Goal: Transaction & Acquisition: Purchase product/service

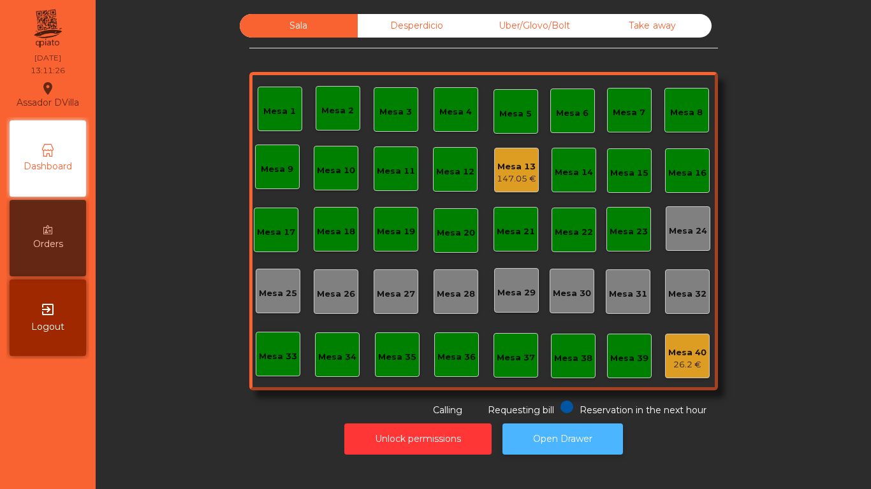
click at [594, 426] on button "Open Drawer" at bounding box center [562, 439] width 120 height 31
click at [518, 163] on div "Mesa 13" at bounding box center [516, 167] width 38 height 13
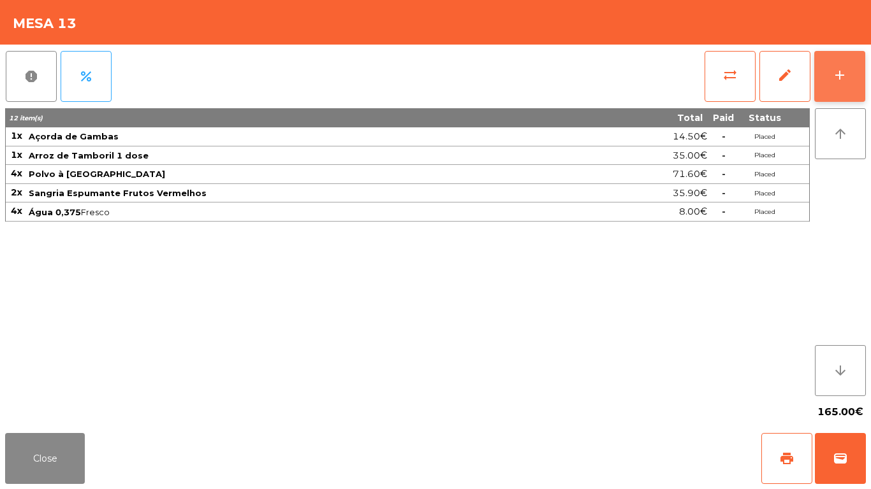
click at [833, 76] on div "add" at bounding box center [839, 75] width 15 height 15
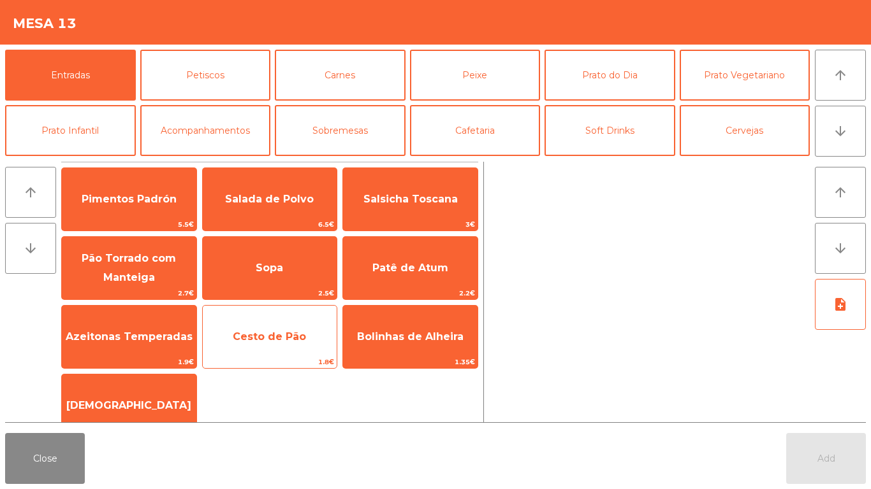
click at [263, 335] on span "Cesto de Pão" at bounding box center [269, 337] width 73 height 12
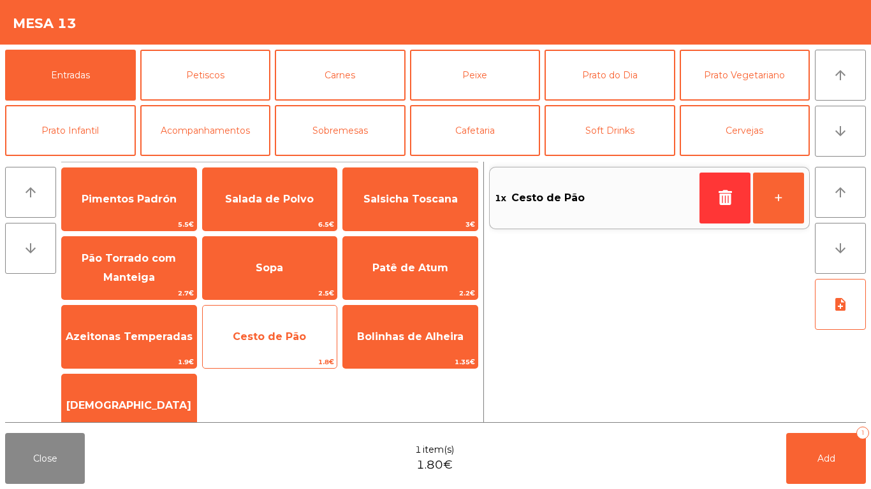
click at [265, 342] on span "Cesto de Pão" at bounding box center [269, 337] width 73 height 12
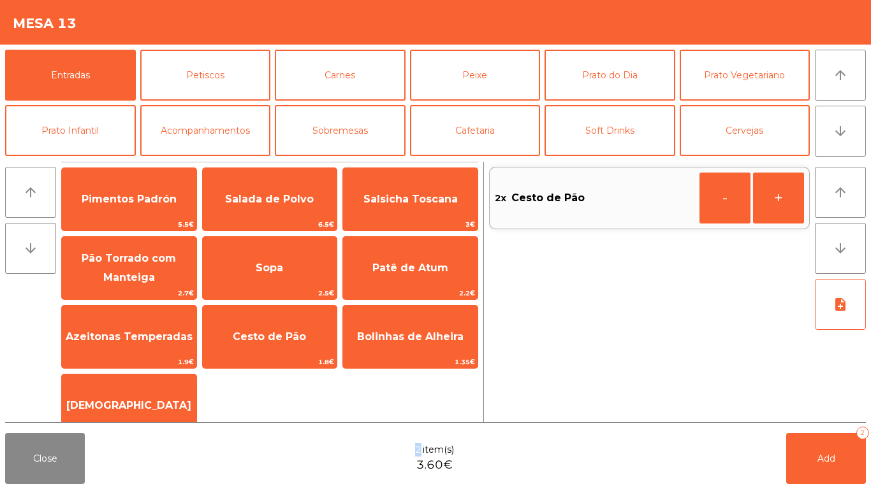
click at [312, 474] on div "Close 2 item(s) 3.60€ Add 2" at bounding box center [435, 458] width 871 height 61
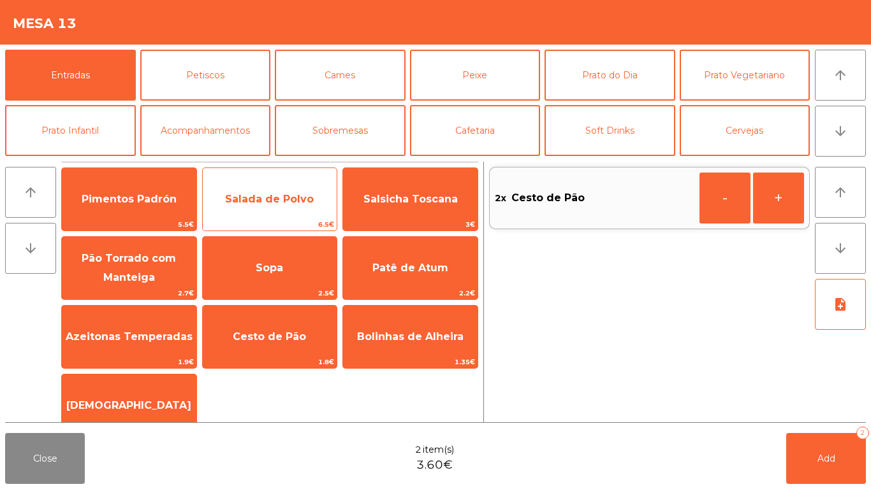
click at [275, 185] on span "Salada de Polvo" at bounding box center [270, 199] width 134 height 34
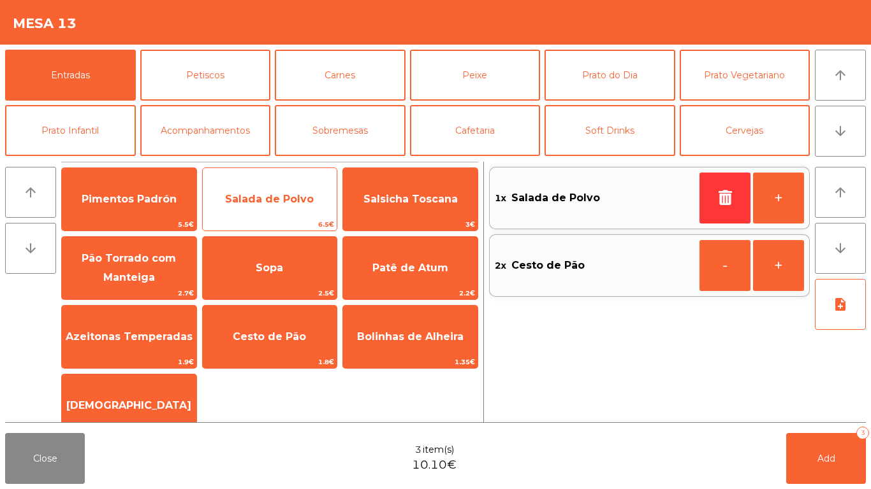
click at [270, 202] on span "Salada de Polvo" at bounding box center [269, 199] width 89 height 12
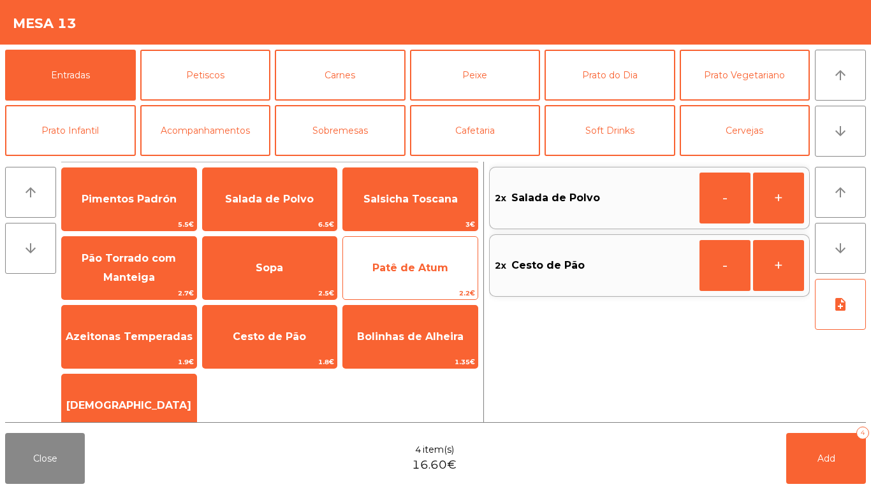
click at [401, 237] on div "Patê de Atum 2.2€" at bounding box center [410, 268] width 136 height 64
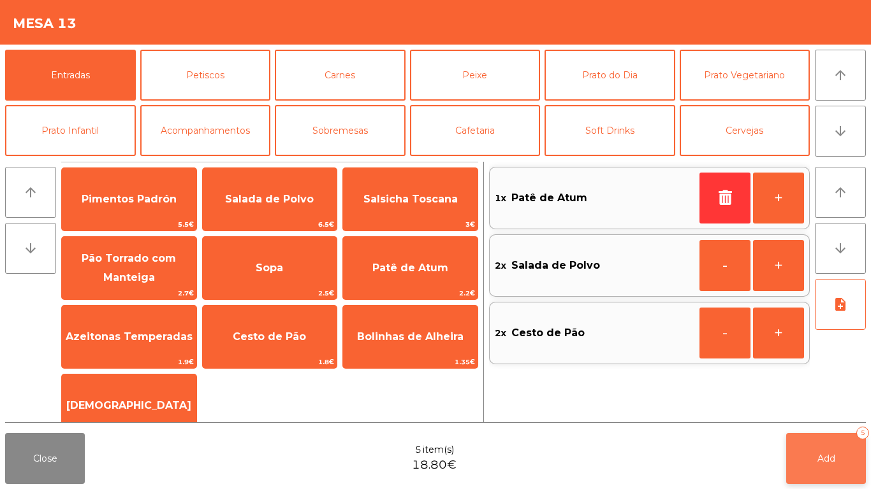
click at [848, 458] on button "Add 5" at bounding box center [826, 458] width 80 height 51
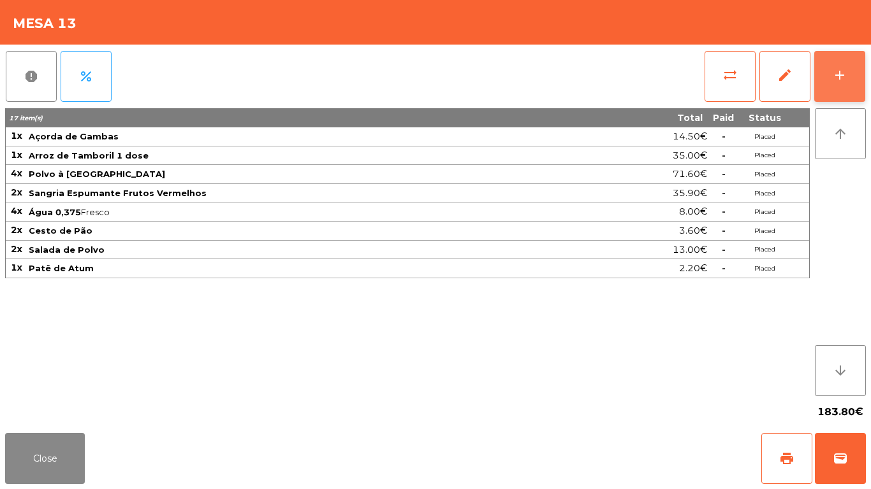
click at [838, 61] on button "add" at bounding box center [839, 76] width 51 height 51
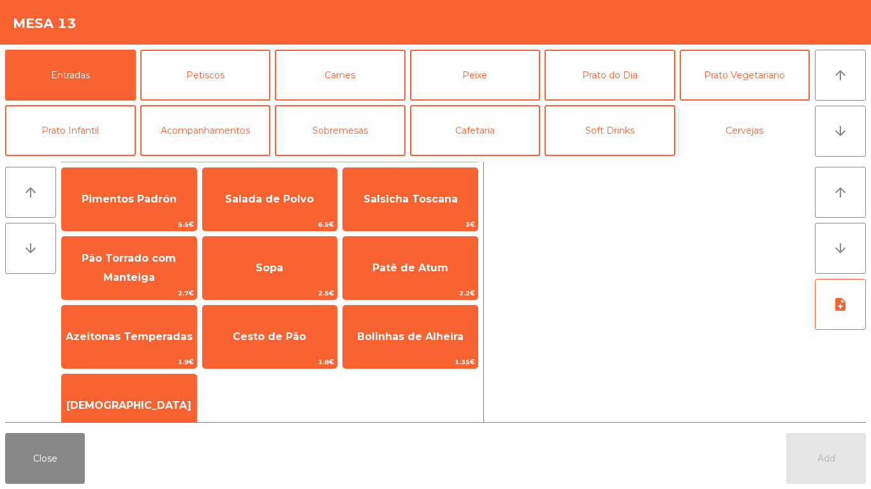
click at [713, 133] on button "Cervejas" at bounding box center [744, 130] width 131 height 51
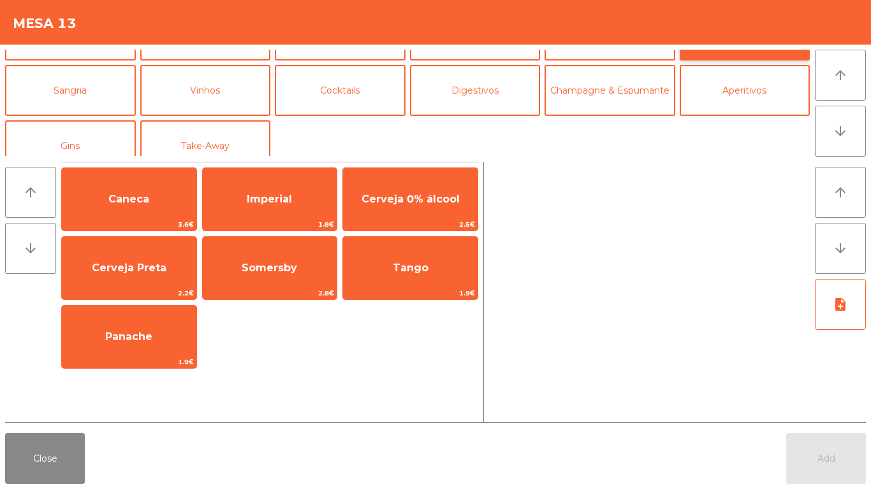
scroll to position [111, 0]
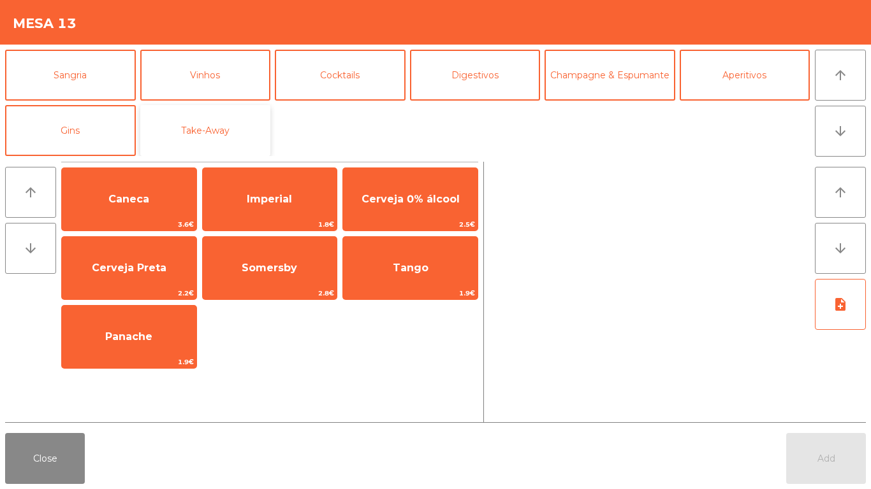
click at [203, 131] on button "Take-Away" at bounding box center [205, 130] width 131 height 51
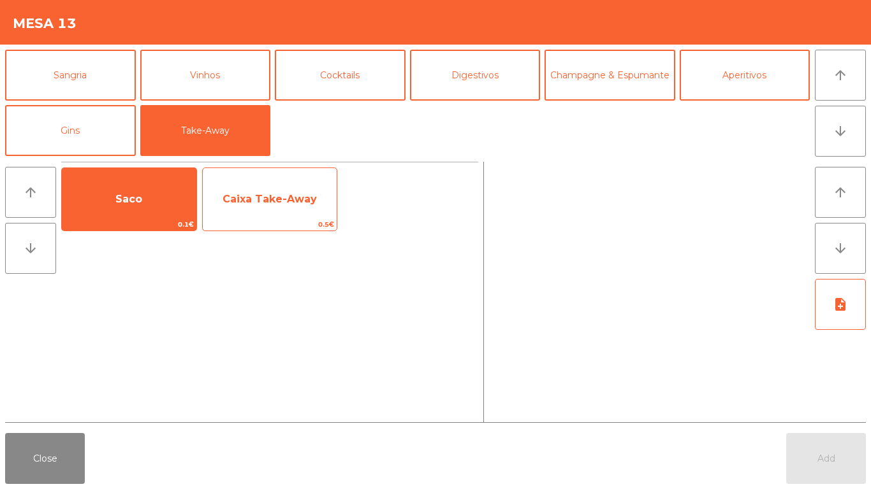
click at [274, 214] on span "Caixa Take-Away" at bounding box center [270, 199] width 134 height 34
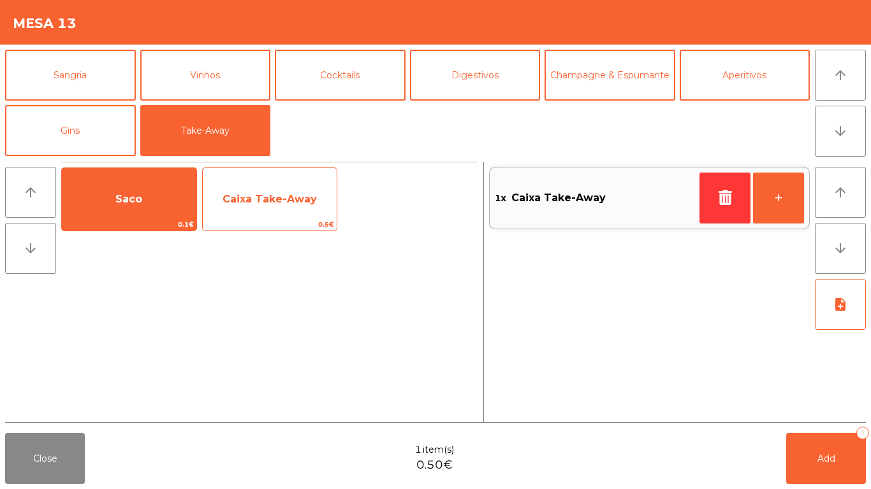
click at [250, 201] on span "Caixa Take-Away" at bounding box center [269, 199] width 94 height 12
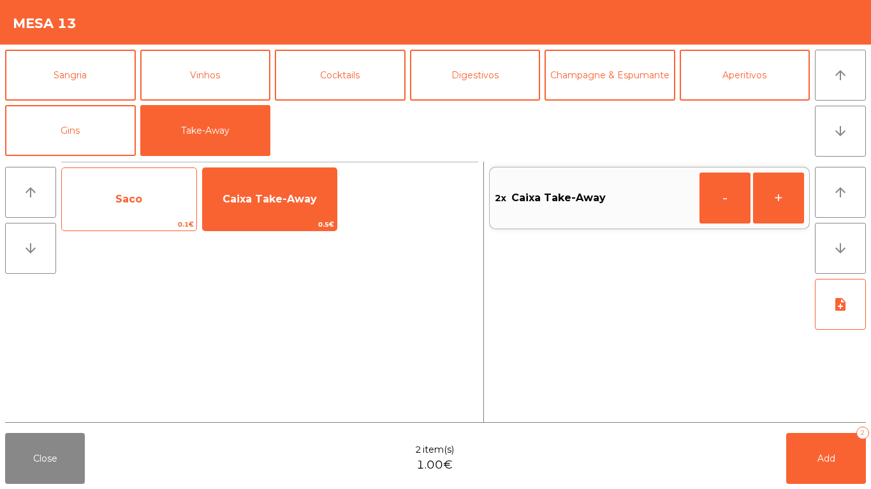
click at [119, 197] on span "Saco" at bounding box center [128, 199] width 27 height 12
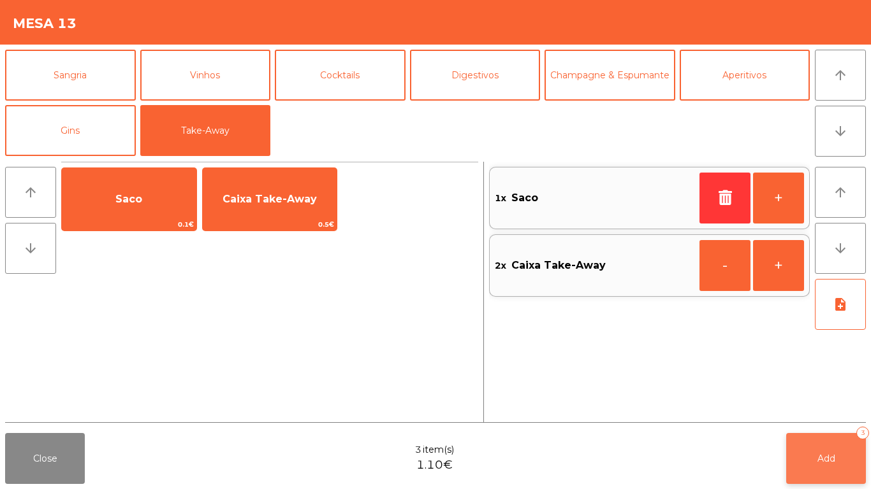
click at [829, 452] on button "Add 3" at bounding box center [826, 458] width 80 height 51
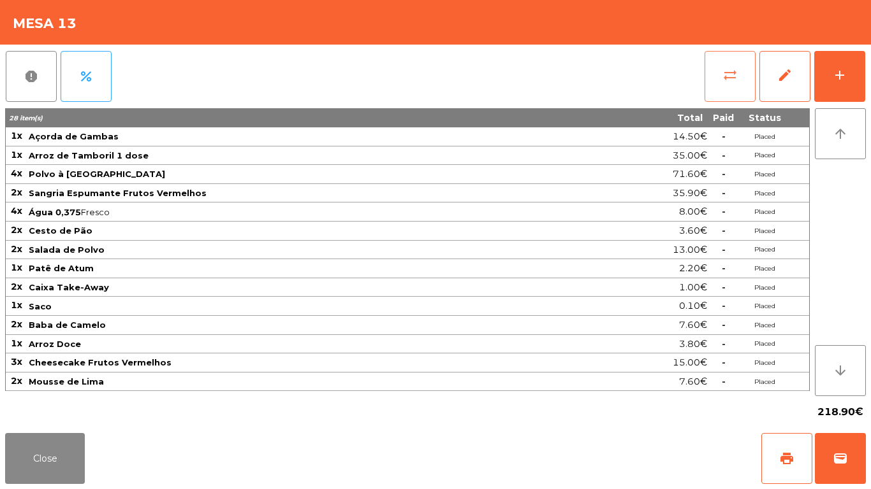
click at [750, 63] on button "sync_alt" at bounding box center [729, 76] width 51 height 51
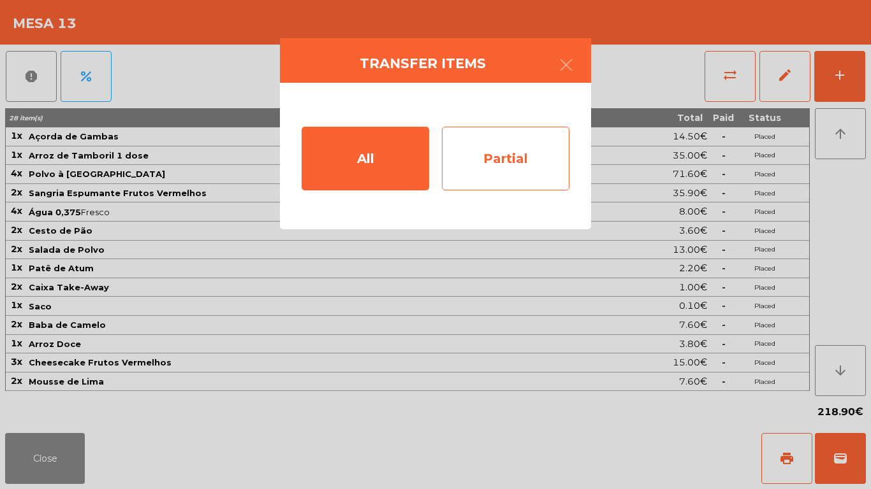
click at [487, 152] on div "Partial" at bounding box center [505, 159] width 127 height 64
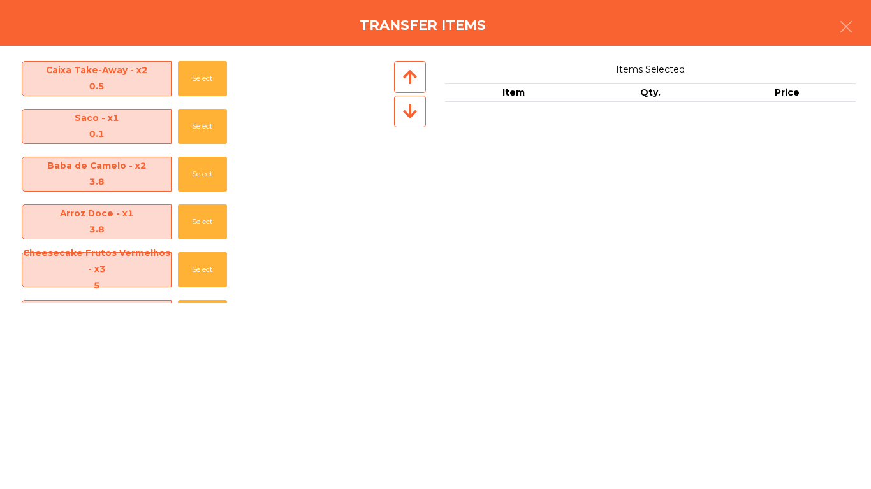
scroll to position [427, 0]
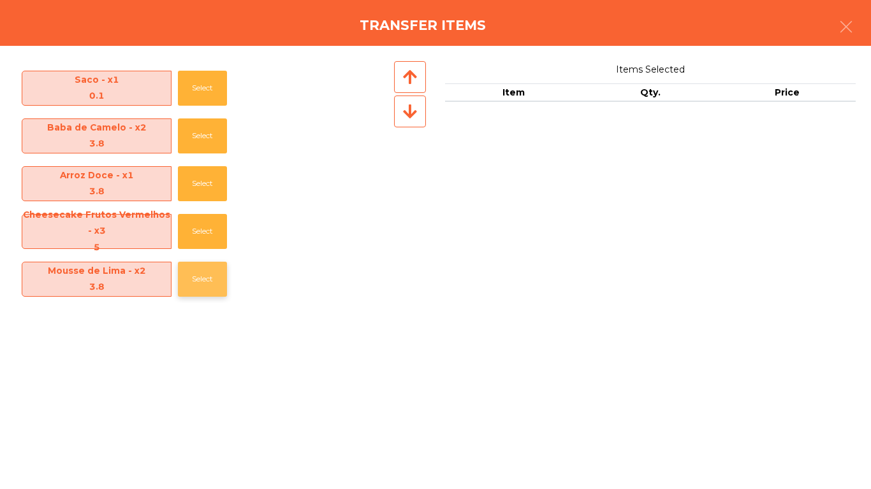
click at [189, 277] on button "Select" at bounding box center [202, 279] width 49 height 35
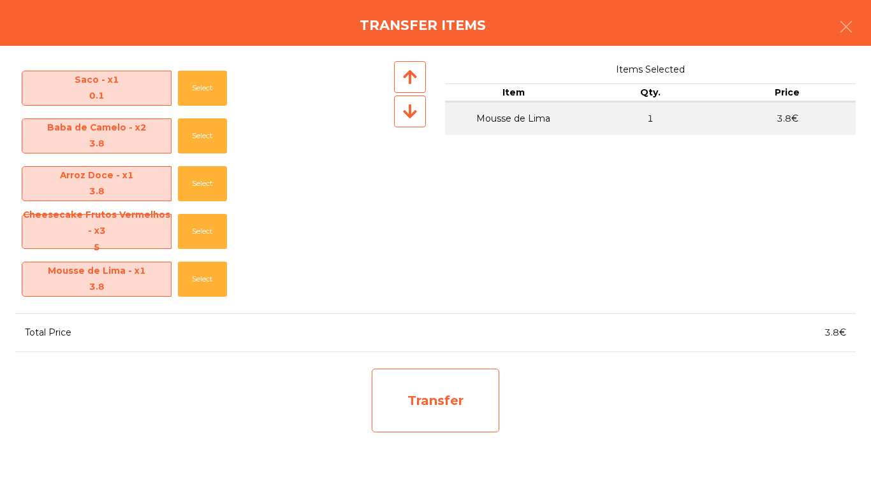
drag, startPoint x: 438, startPoint y: 416, endPoint x: 418, endPoint y: 377, distance: 43.0
click at [418, 377] on div "Transfer" at bounding box center [435, 401] width 127 height 64
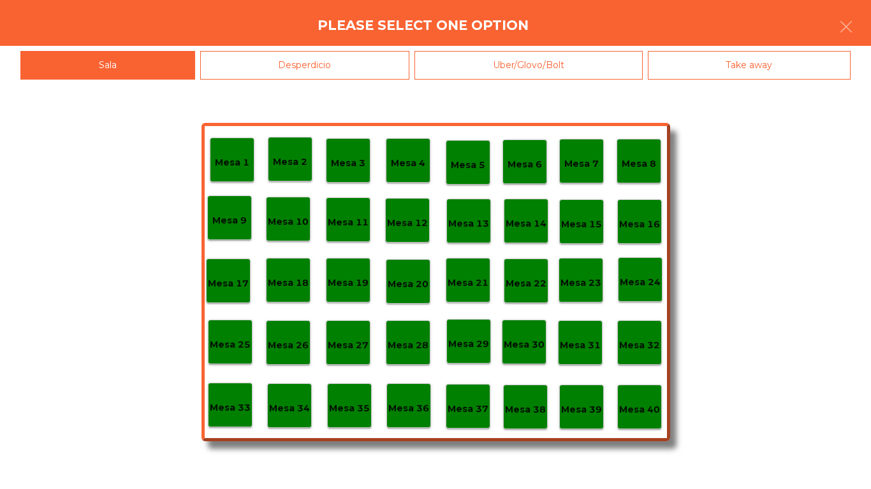
click at [292, 60] on div "Desperdicio" at bounding box center [305, 65] width 210 height 29
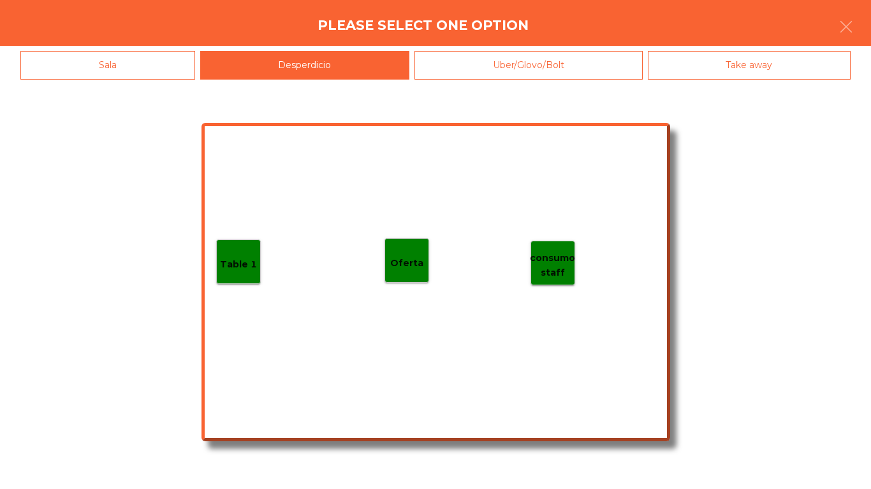
click at [230, 275] on div "Table 1" at bounding box center [238, 262] width 45 height 45
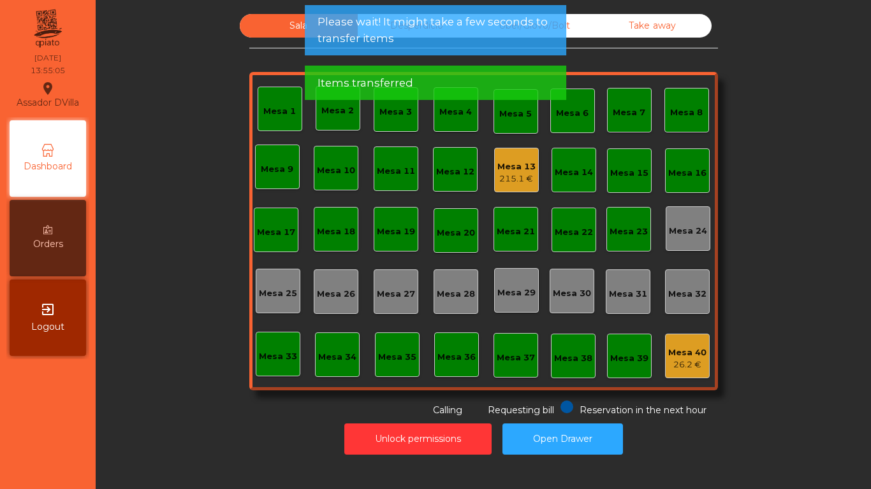
click at [506, 174] on div "215.1 €" at bounding box center [516, 179] width 38 height 13
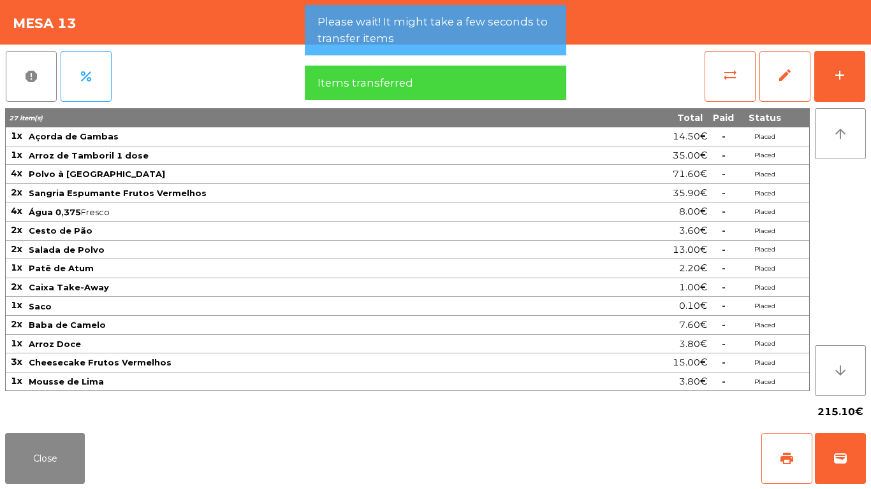
click at [867, 68] on div "report percent sync_alt edit add 27 item(s) Total Paid Status 1x Açorda de Gamb…" at bounding box center [435, 237] width 871 height 384
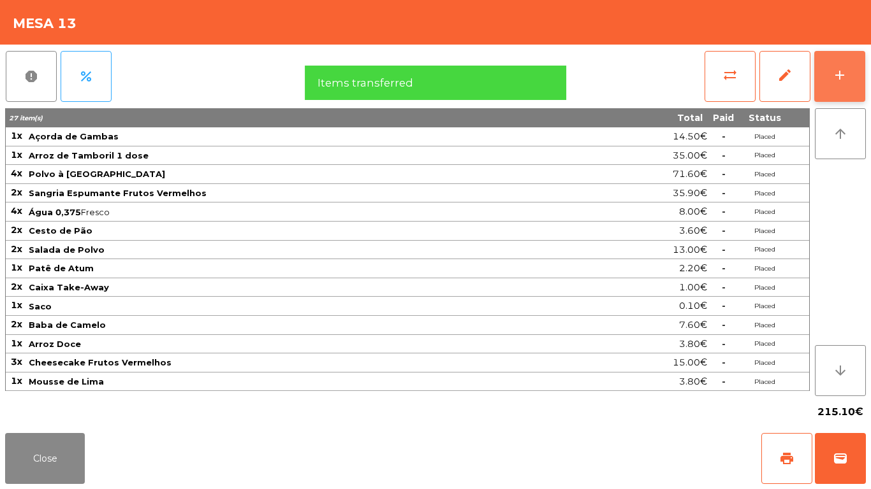
click at [846, 79] on div "add" at bounding box center [839, 75] width 15 height 15
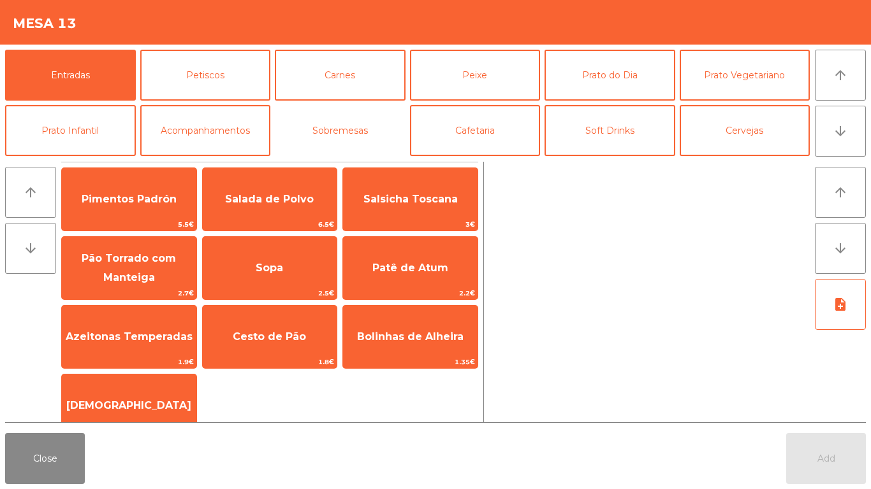
drag, startPoint x: 344, startPoint y: 127, endPoint x: 318, endPoint y: 166, distance: 46.8
click at [347, 129] on button "Sobremesas" at bounding box center [340, 130] width 131 height 51
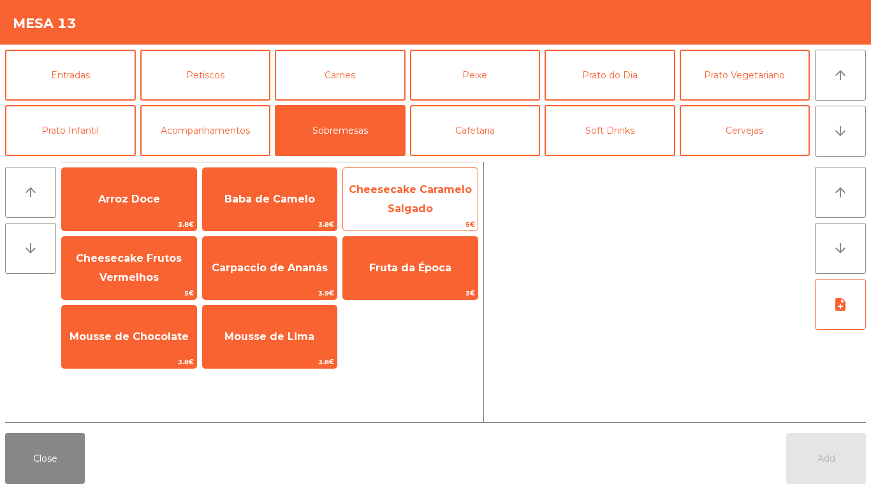
click at [414, 215] on span "Cheesecake Caramelo Salgado" at bounding box center [410, 200] width 134 height 54
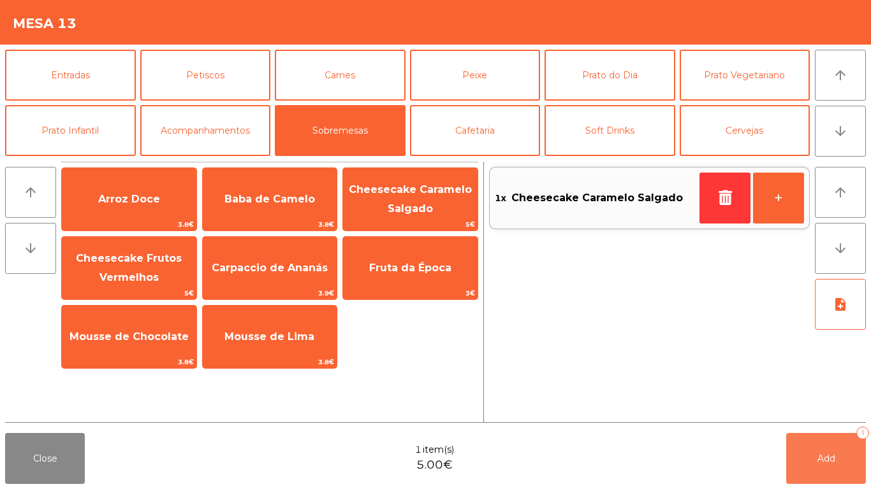
drag, startPoint x: 804, startPoint y: 441, endPoint x: 135, endPoint y: 489, distance: 670.3
click at [769, 441] on div "Close 1 item(s) 5.00€ Add 1" at bounding box center [435, 458] width 871 height 61
drag, startPoint x: 811, startPoint y: 475, endPoint x: 153, endPoint y: 480, distance: 657.8
click at [809, 474] on button "Add 1" at bounding box center [826, 458] width 80 height 51
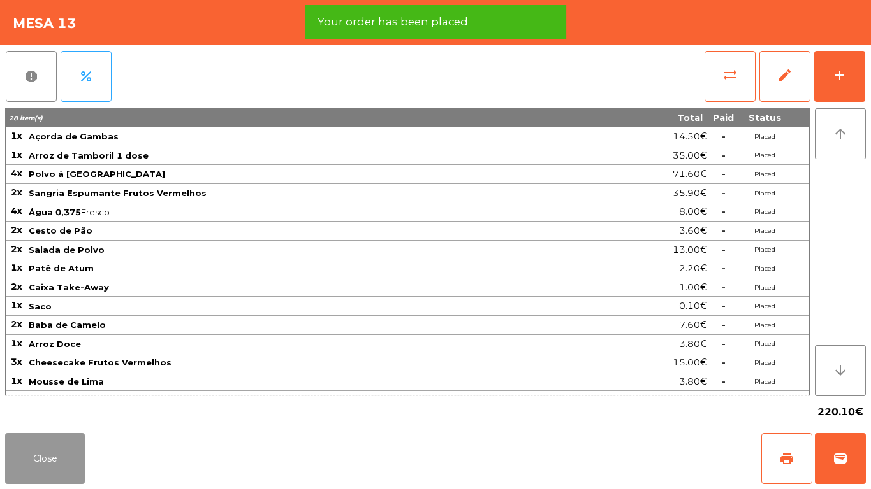
drag, startPoint x: 52, startPoint y: 454, endPoint x: 61, endPoint y: 451, distance: 9.9
click at [54, 453] on button "Close" at bounding box center [45, 458] width 80 height 51
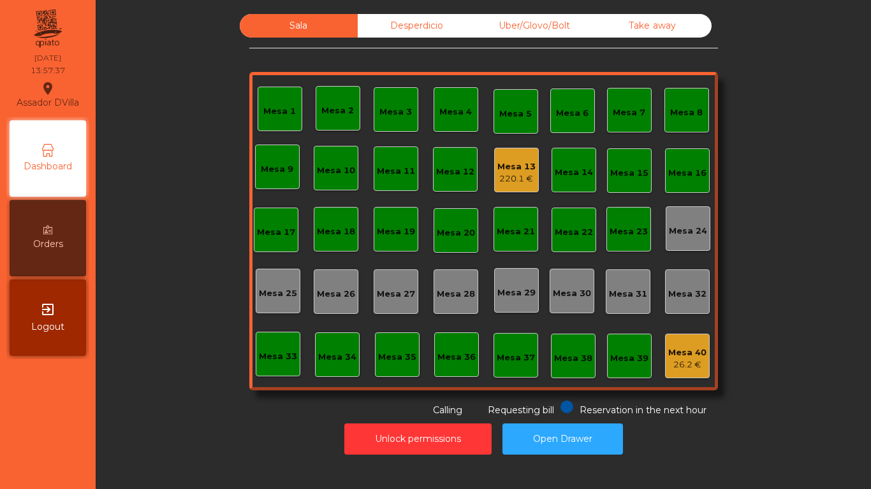
click at [513, 188] on div "Mesa 13 220.1 €" at bounding box center [516, 170] width 45 height 45
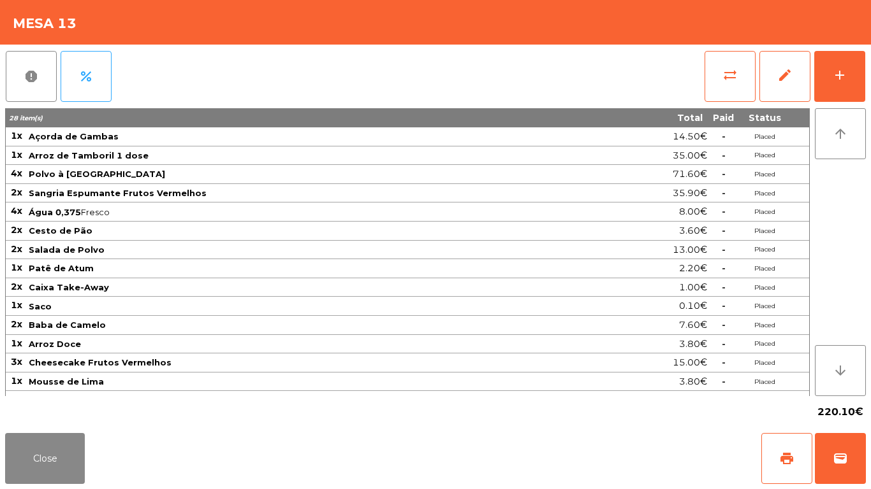
click at [870, 57] on div "report percent sync_alt edit add 28 item(s) Total Paid Status 1x Açorda de Gamb…" at bounding box center [435, 237] width 871 height 384
click at [843, 59] on button "add" at bounding box center [839, 76] width 51 height 51
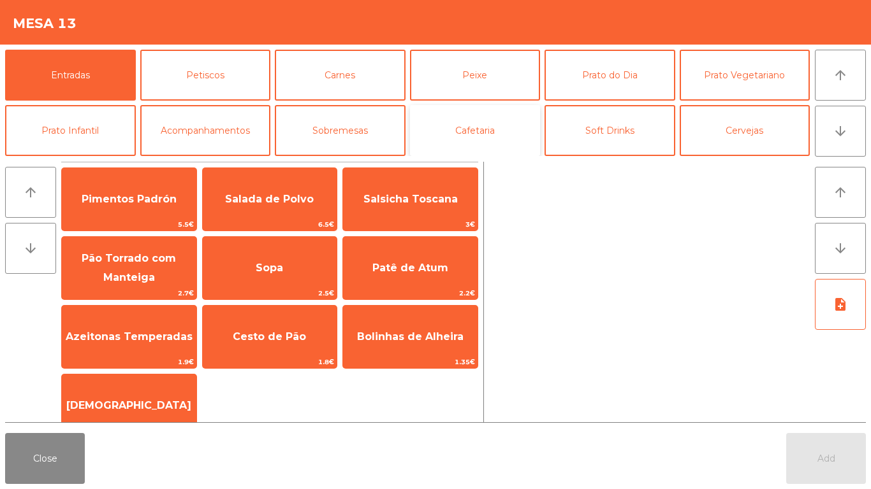
click at [488, 126] on button "Cafetaria" at bounding box center [475, 130] width 131 height 51
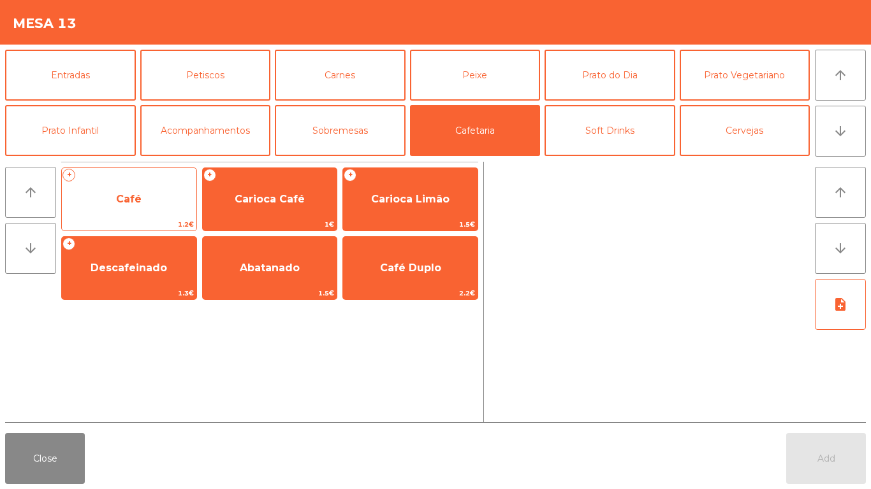
click at [119, 189] on span "Café" at bounding box center [129, 199] width 134 height 34
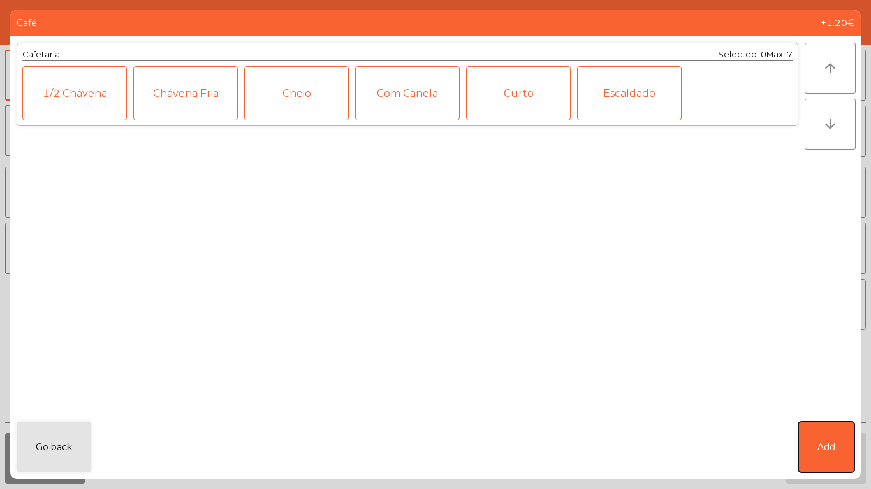
click at [822, 446] on span "Add" at bounding box center [826, 447] width 18 height 13
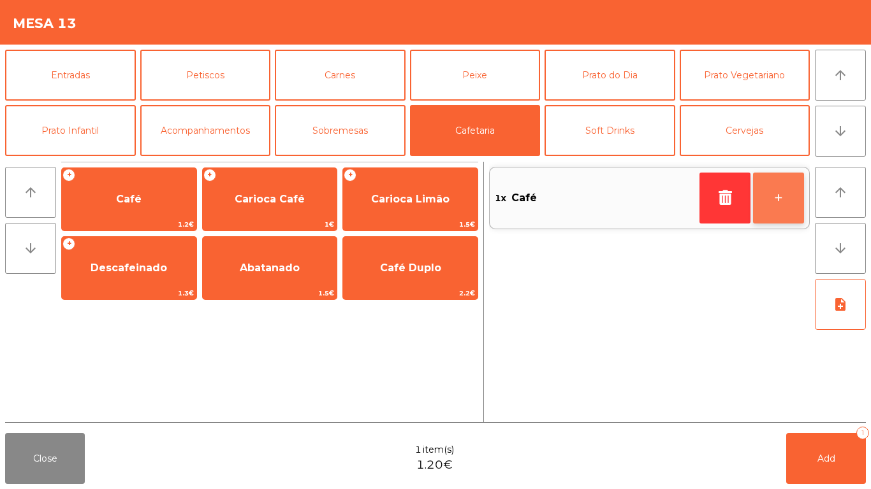
click at [779, 207] on button "+" at bounding box center [778, 198] width 51 height 51
click at [785, 203] on button "+" at bounding box center [778, 198] width 51 height 51
click at [778, 210] on button "+" at bounding box center [778, 198] width 51 height 51
click at [773, 203] on button "+" at bounding box center [778, 198] width 51 height 51
click at [782, 192] on button "+" at bounding box center [778, 198] width 51 height 51
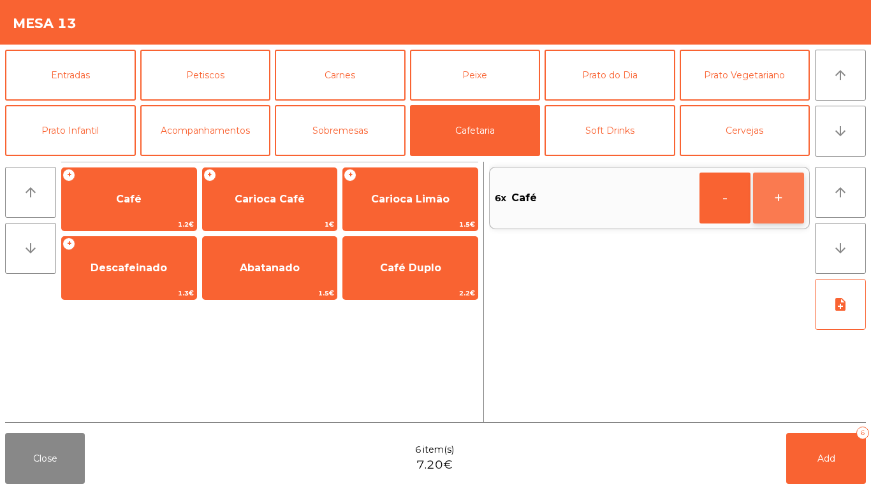
click at [780, 192] on button "+" at bounding box center [778, 198] width 51 height 51
click at [774, 187] on button "+" at bounding box center [778, 198] width 51 height 51
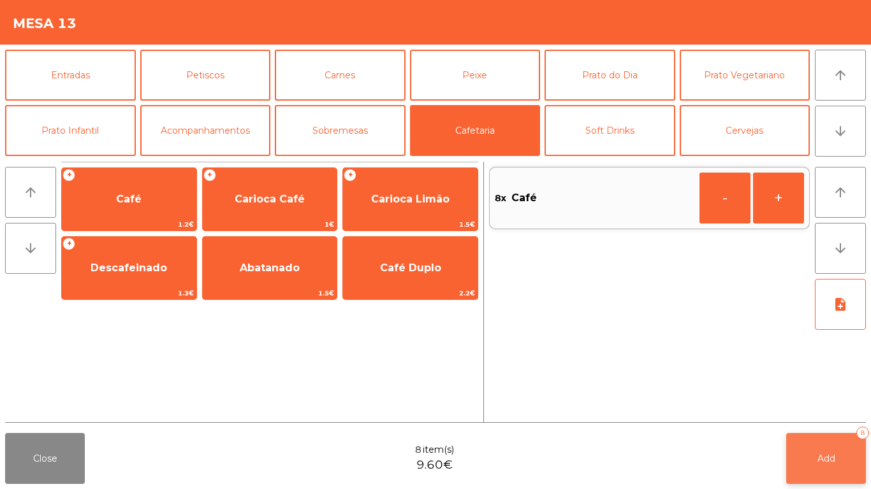
click at [828, 451] on button "Add 8" at bounding box center [826, 458] width 80 height 51
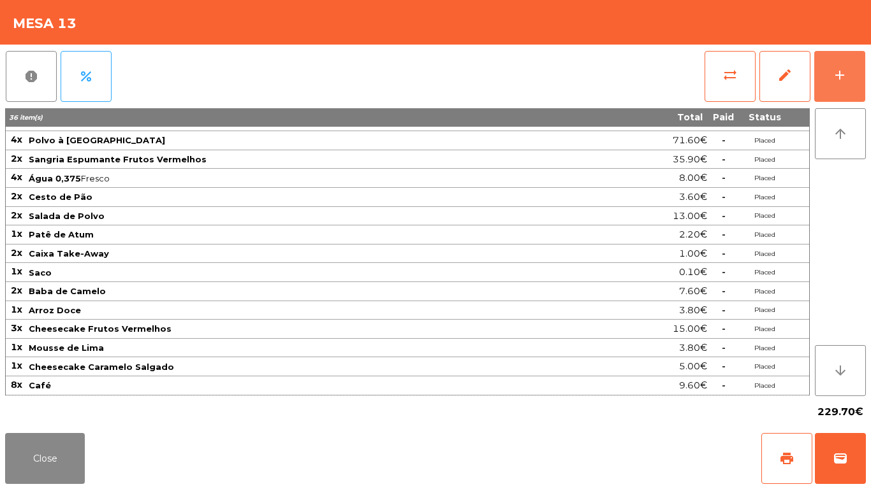
scroll to position [0, 0]
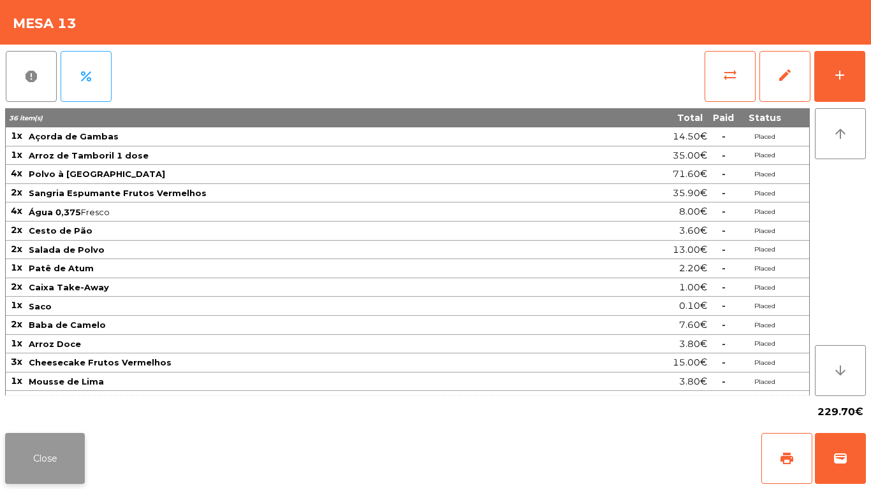
click at [45, 472] on button "Close" at bounding box center [45, 458] width 80 height 51
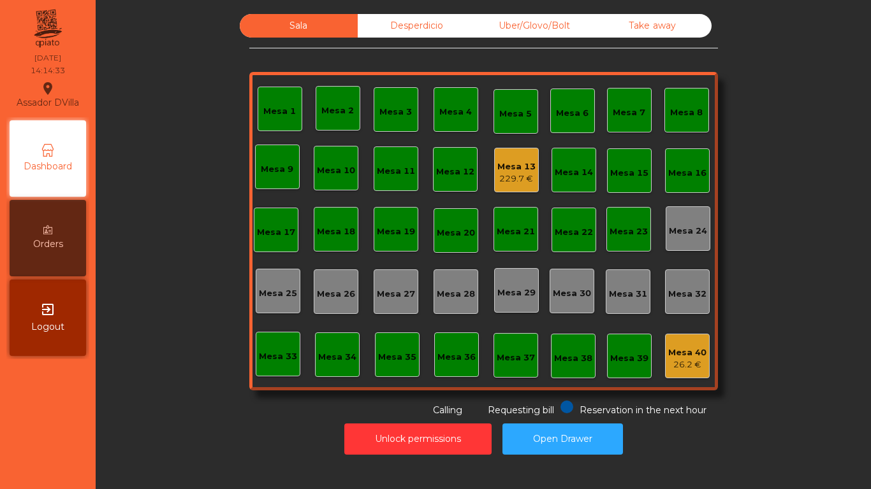
click at [168, 209] on div "Sala Desperdicio Uber/Glovo/Bolt Take away Mesa 1 Mesa 2 Mesa 3 Mesa 4 [GEOGRAP…" at bounding box center [483, 215] width 741 height 403
click at [540, 426] on button "Open Drawer" at bounding box center [562, 439] width 120 height 31
drag, startPoint x: 451, startPoint y: 22, endPoint x: 500, endPoint y: 16, distance: 50.1
click at [476, 18] on div "Sala Desperdicio Uber/Glovo/Bolt Take away" at bounding box center [476, 26] width 472 height 24
click at [503, 16] on div "Uber/Glovo/Bolt" at bounding box center [534, 26] width 118 height 24
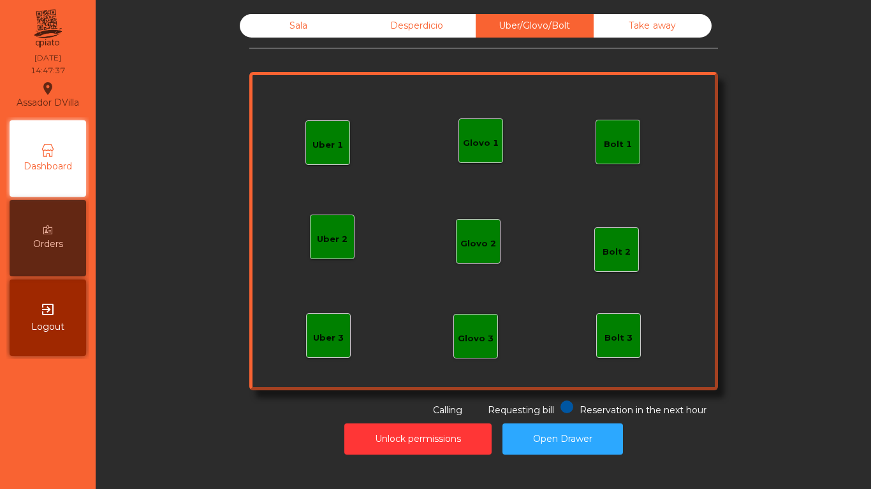
click at [611, 158] on div "Bolt 1" at bounding box center [617, 142] width 45 height 45
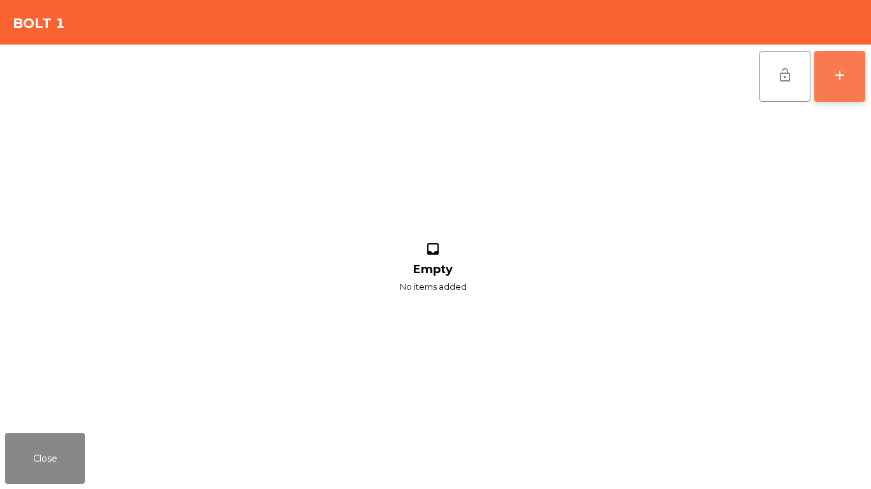
click at [846, 76] on div "add" at bounding box center [839, 75] width 15 height 15
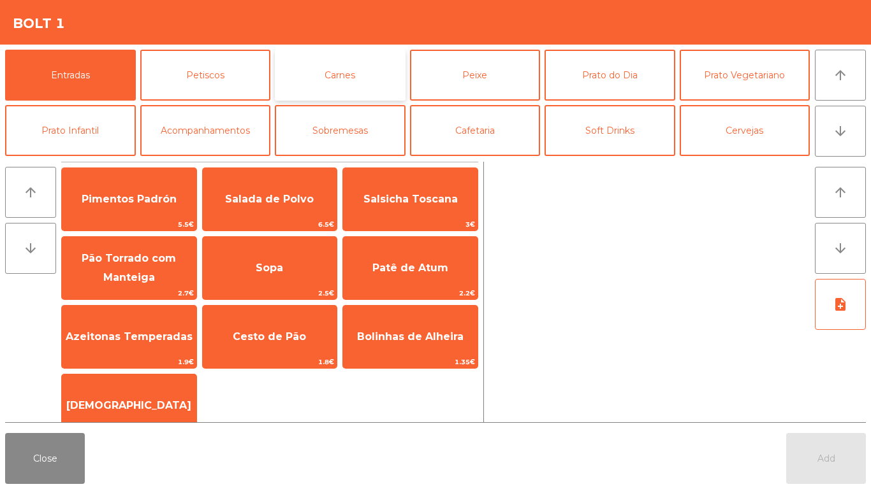
click at [347, 71] on button "Carnes" at bounding box center [340, 75] width 131 height 51
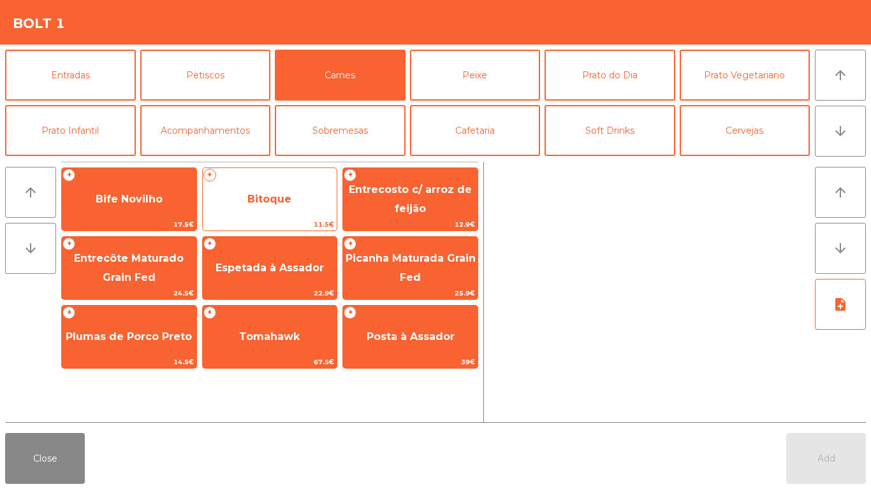
click at [268, 191] on span "Bitoque" at bounding box center [270, 199] width 134 height 34
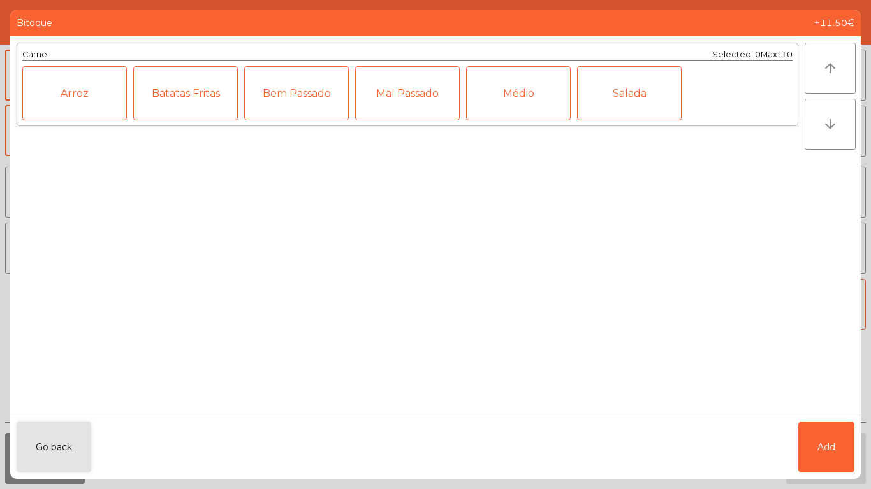
click at [497, 109] on div "Médio" at bounding box center [518, 93] width 105 height 54
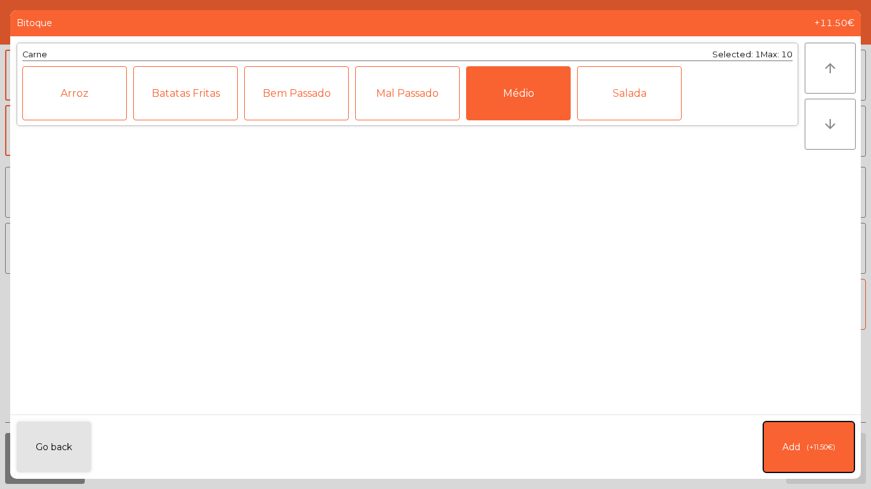
click at [831, 435] on button "Add (+11.50€)" at bounding box center [808, 447] width 91 height 51
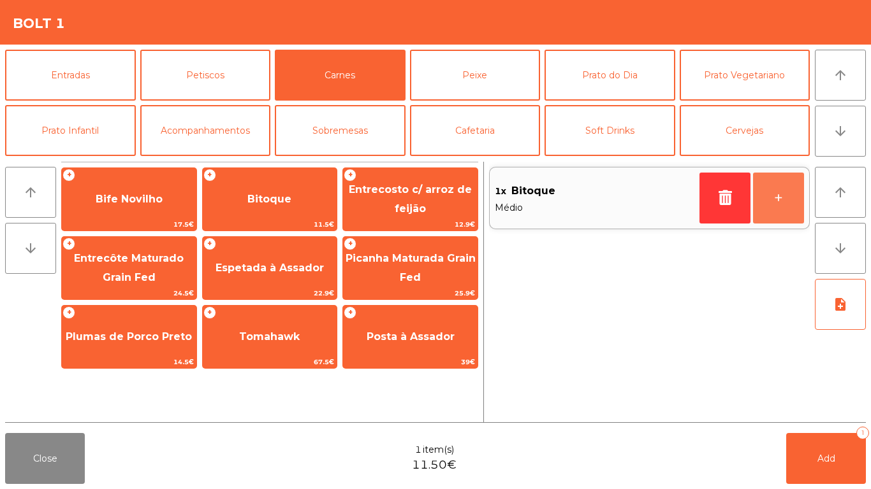
drag, startPoint x: 782, startPoint y: 198, endPoint x: 347, endPoint y: 157, distance: 437.3
click at [774, 198] on button "+" at bounding box center [778, 198] width 51 height 51
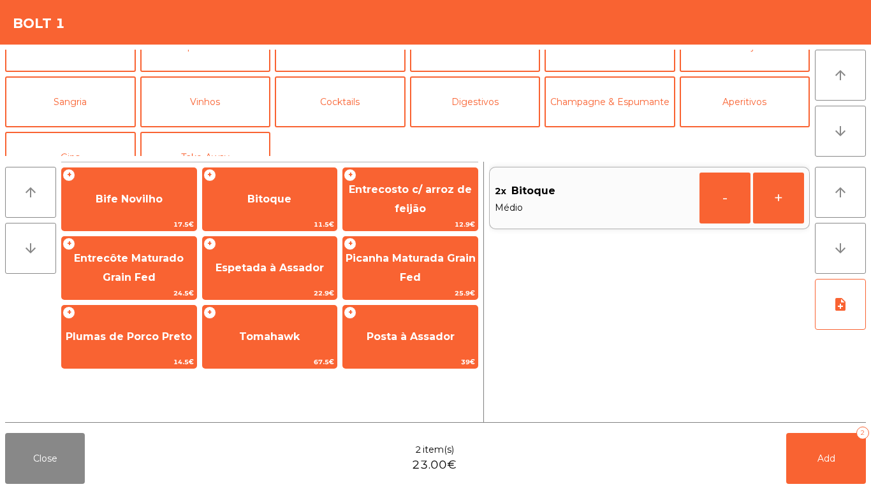
scroll to position [111, 0]
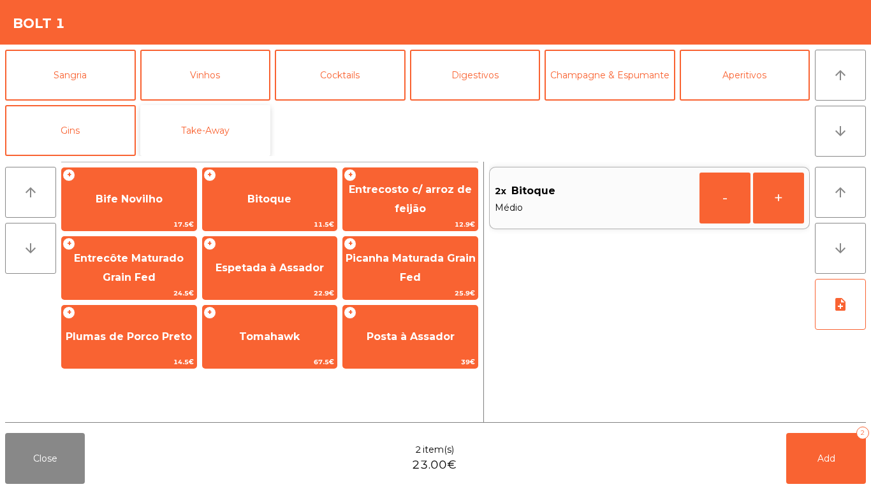
click at [201, 156] on button "Take-Away" at bounding box center [205, 130] width 131 height 51
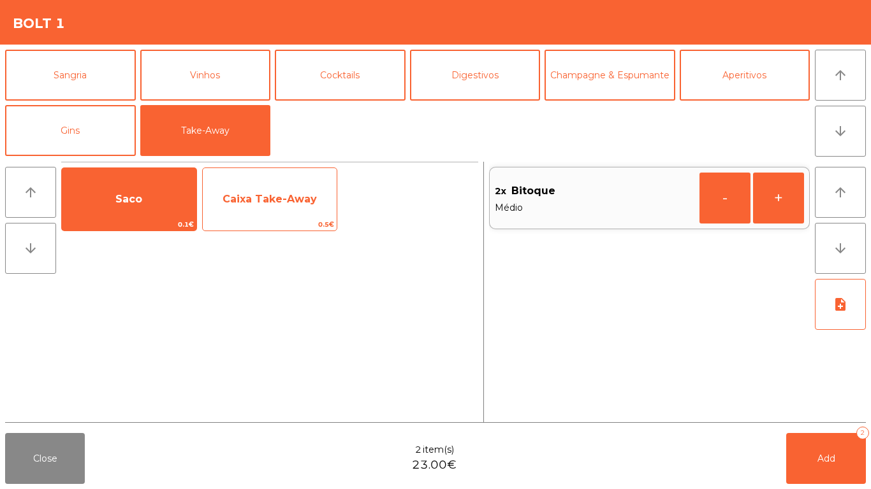
drag, startPoint x: 120, startPoint y: 181, endPoint x: 218, endPoint y: 189, distance: 98.4
click at [139, 182] on div "Saco 0.1€" at bounding box center [129, 200] width 136 height 64
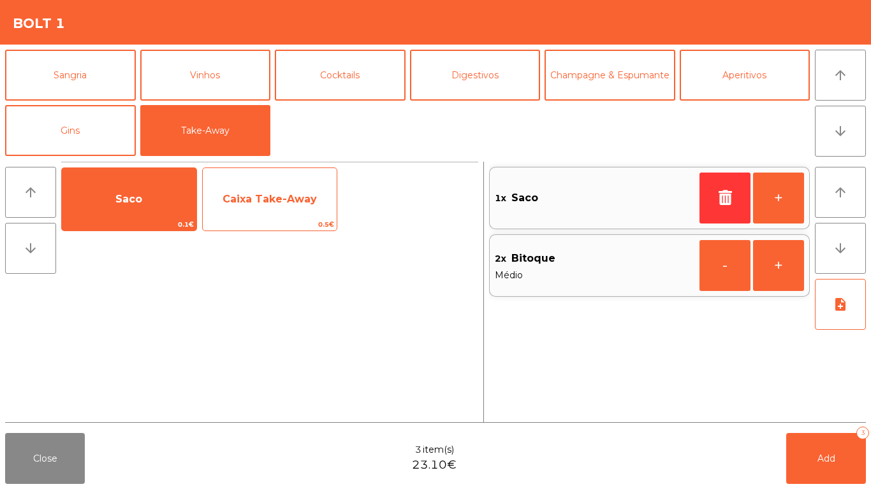
click at [247, 189] on span "Caixa Take-Away" at bounding box center [270, 199] width 134 height 34
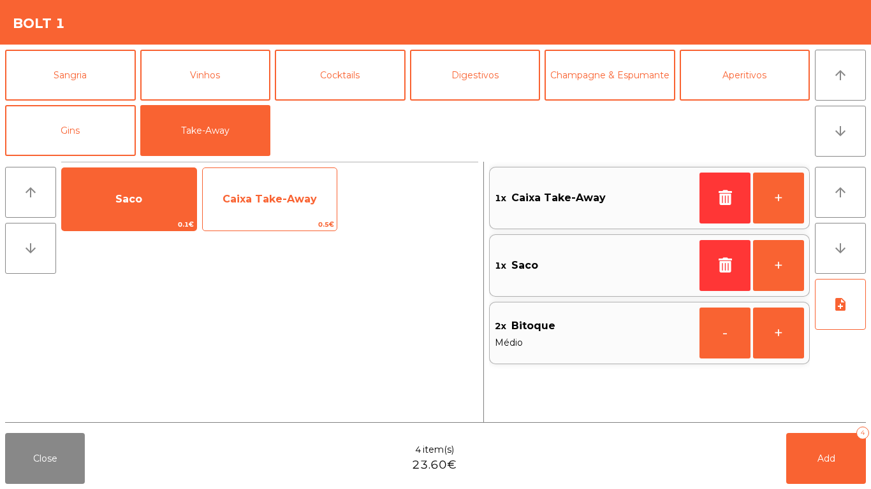
click at [247, 189] on span "Caixa Take-Away" at bounding box center [270, 199] width 134 height 34
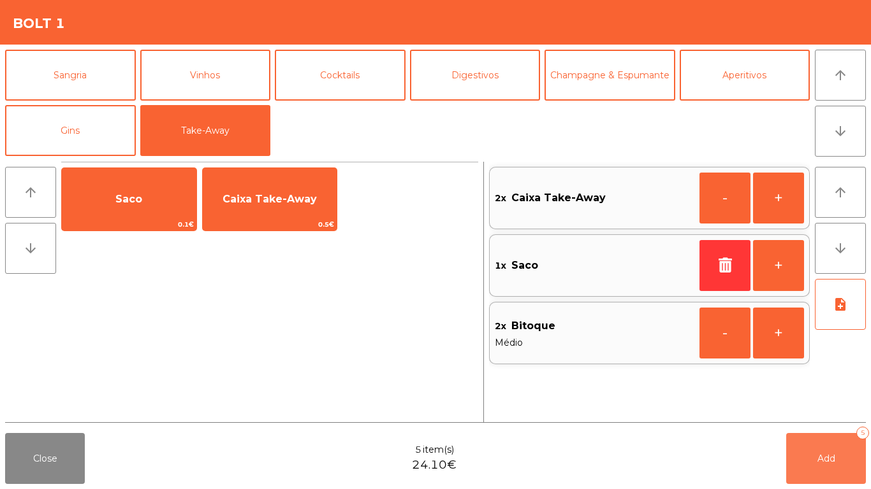
click at [827, 454] on span "Add" at bounding box center [826, 458] width 18 height 11
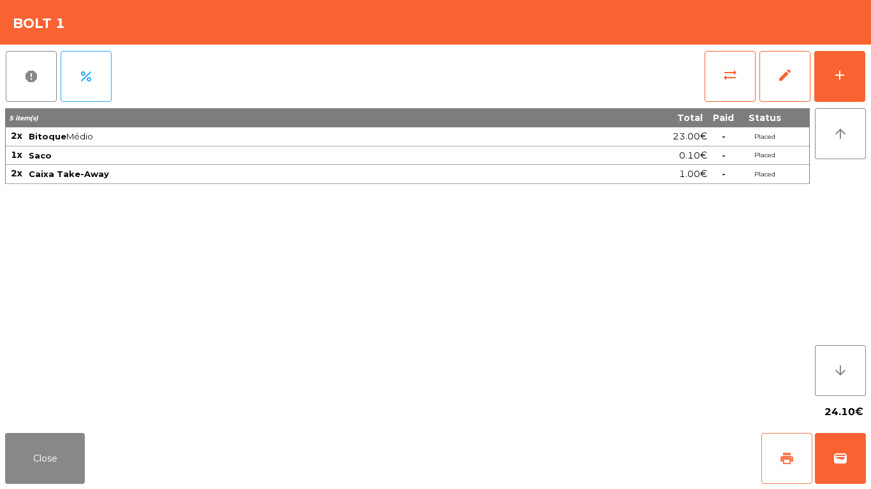
click at [783, 468] on button "print" at bounding box center [786, 458] width 51 height 51
click at [843, 458] on span "wallet" at bounding box center [839, 458] width 15 height 15
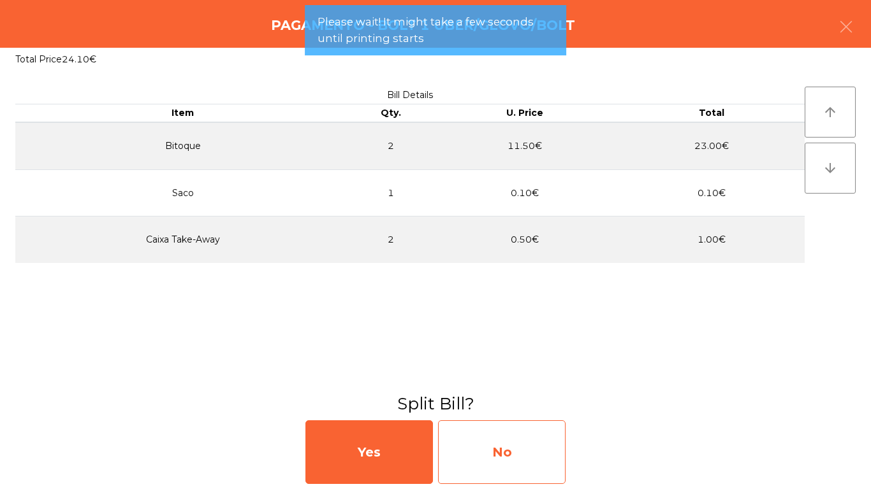
click at [509, 433] on div "No" at bounding box center [501, 453] width 127 height 64
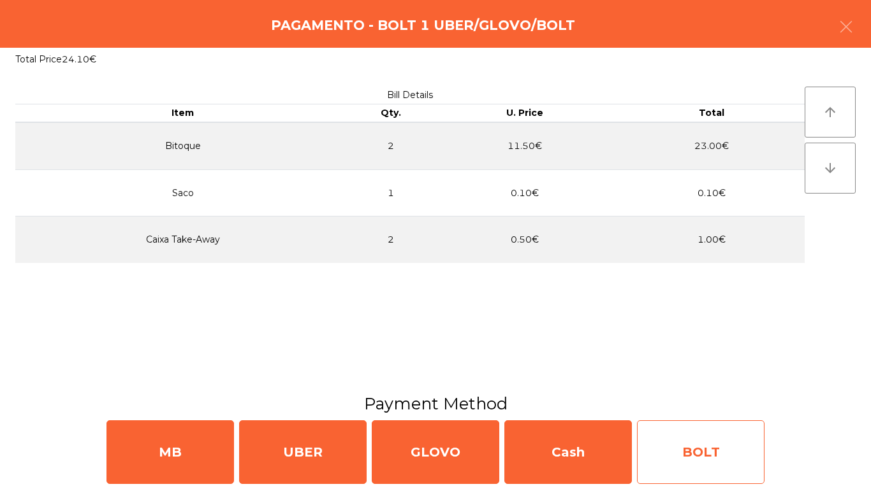
click at [670, 437] on div "BOLT" at bounding box center [700, 453] width 127 height 64
select select "**"
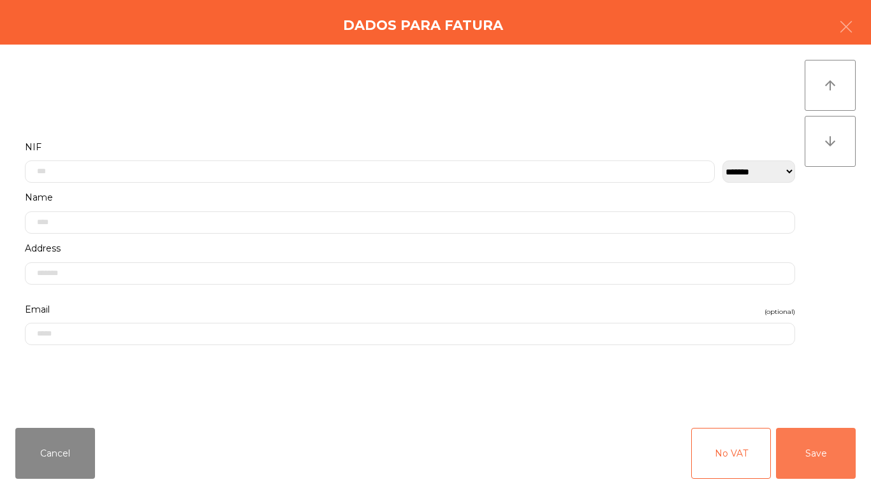
drag, startPoint x: 849, startPoint y: 457, endPoint x: 792, endPoint y: 460, distance: 57.4
click at [846, 457] on button "Save" at bounding box center [816, 453] width 80 height 51
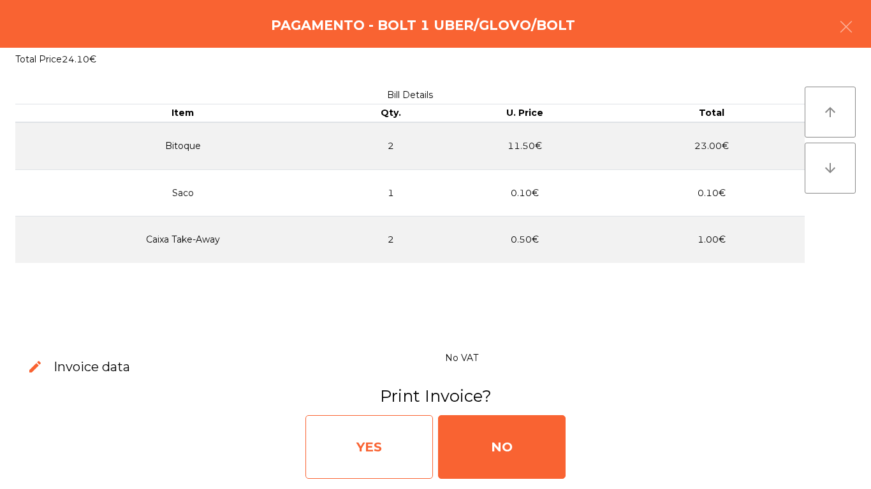
click at [380, 449] on div "YES" at bounding box center [368, 448] width 127 height 64
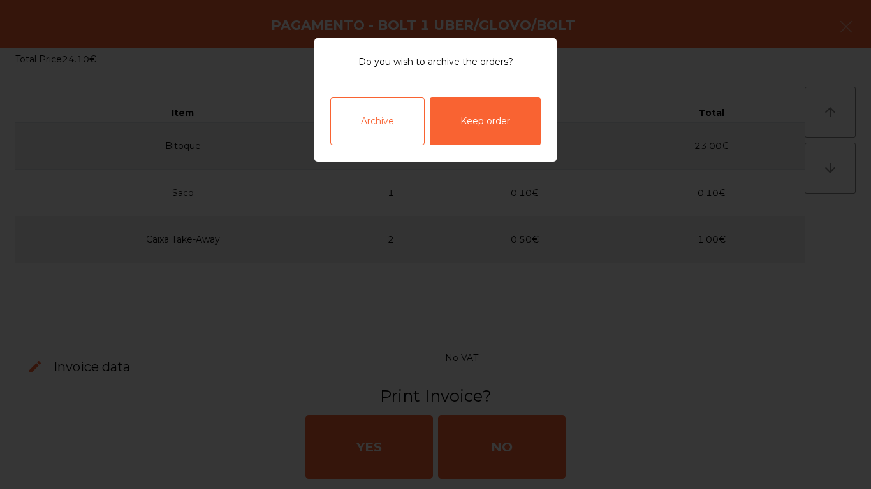
click at [395, 120] on div "Archive" at bounding box center [377, 122] width 94 height 48
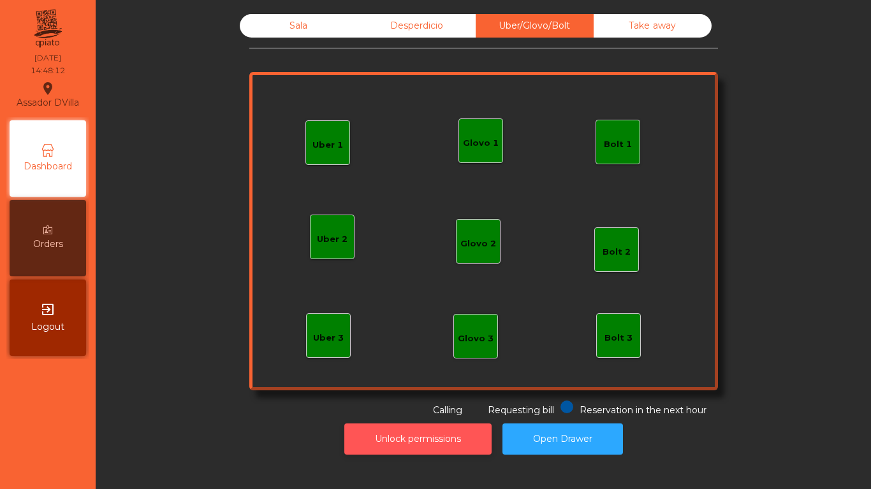
click at [424, 431] on button "Unlock permissions" at bounding box center [417, 439] width 147 height 31
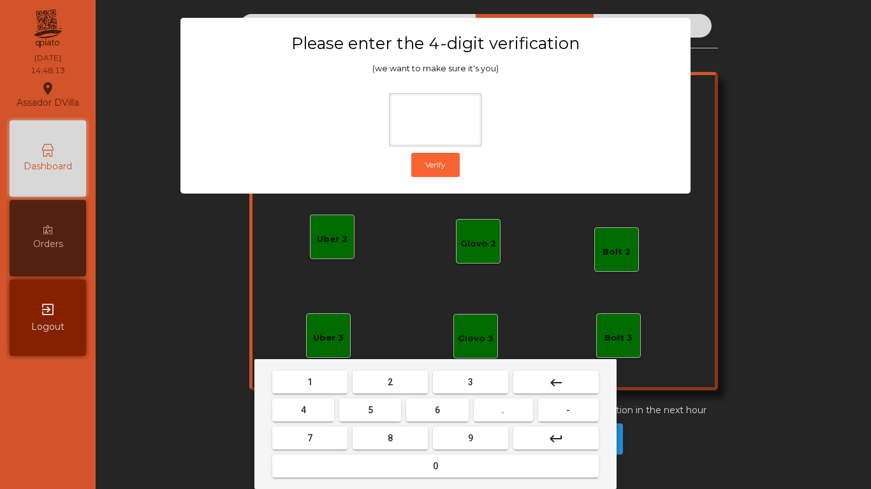
click at [386, 395] on mat-keyboard-key "2" at bounding box center [390, 382] width 80 height 28
drag, startPoint x: 383, startPoint y: 384, endPoint x: 328, endPoint y: 394, distance: 56.3
click at [379, 384] on button "2" at bounding box center [389, 382] width 75 height 23
click at [316, 403] on button "4" at bounding box center [303, 410] width 62 height 23
drag, startPoint x: 442, startPoint y: 406, endPoint x: 444, endPoint y: 422, distance: 16.0
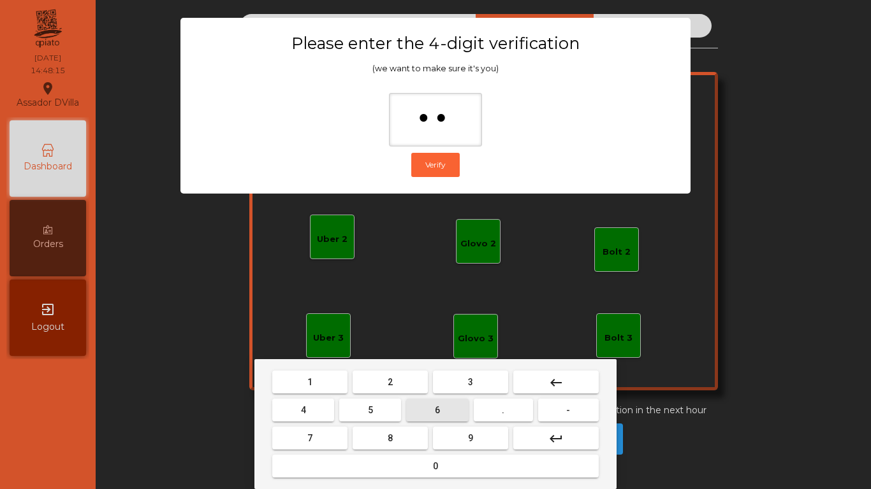
click at [442, 408] on button "6" at bounding box center [437, 410] width 62 height 23
click at [447, 436] on button "9" at bounding box center [470, 438] width 75 height 23
type input "****"
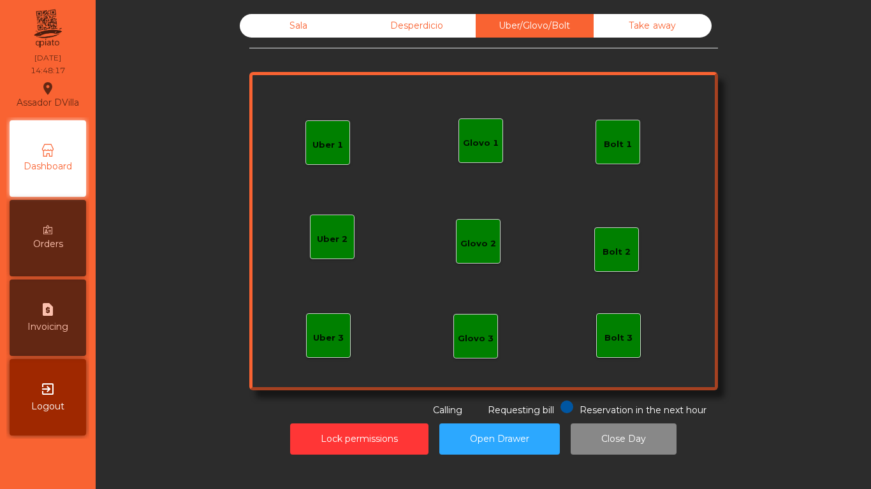
click at [24, 316] on div "request_page Invoicing" at bounding box center [48, 318] width 76 height 76
select select "**"
select select "****"
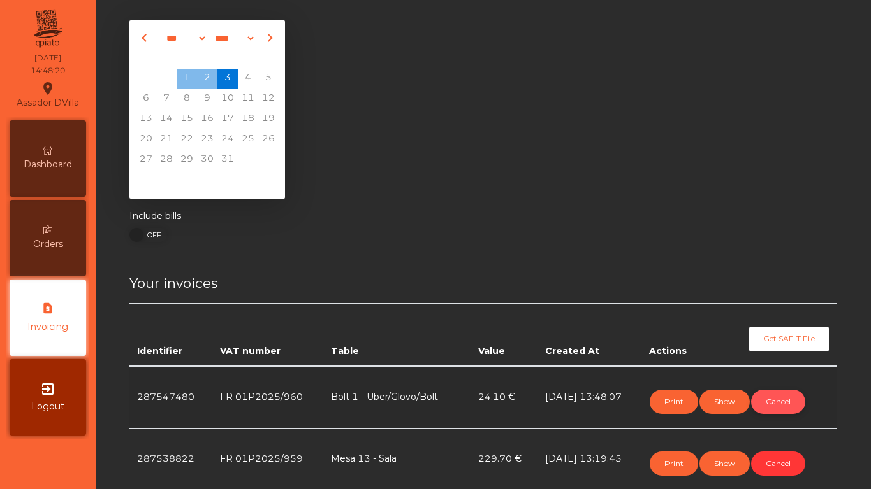
click at [764, 403] on button "Cancel" at bounding box center [778, 402] width 54 height 24
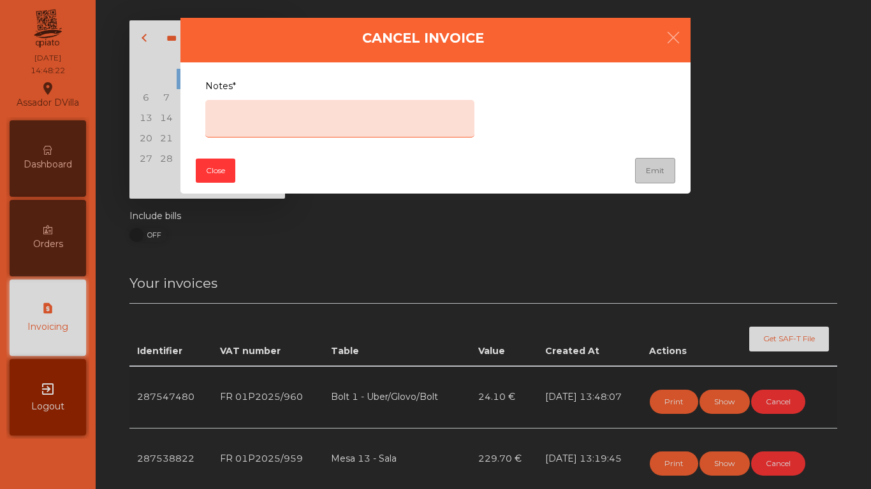
click at [337, 126] on textarea "Notes*" at bounding box center [339, 119] width 269 height 38
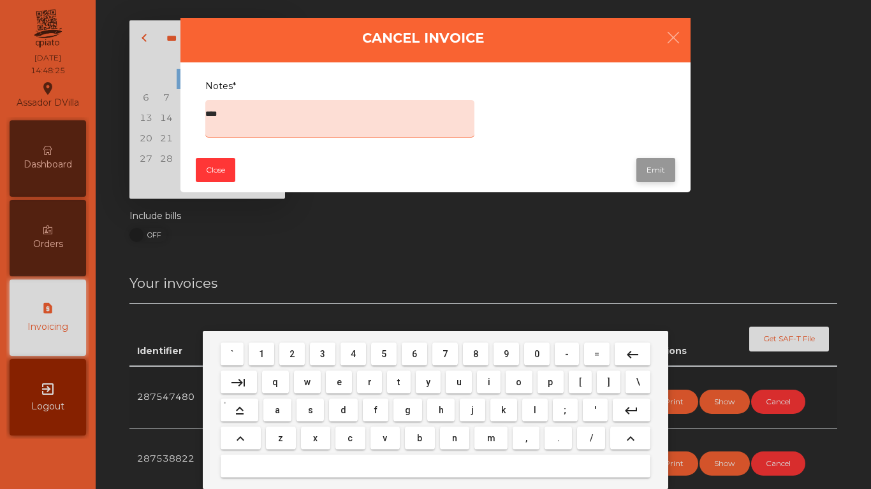
type textarea "****"
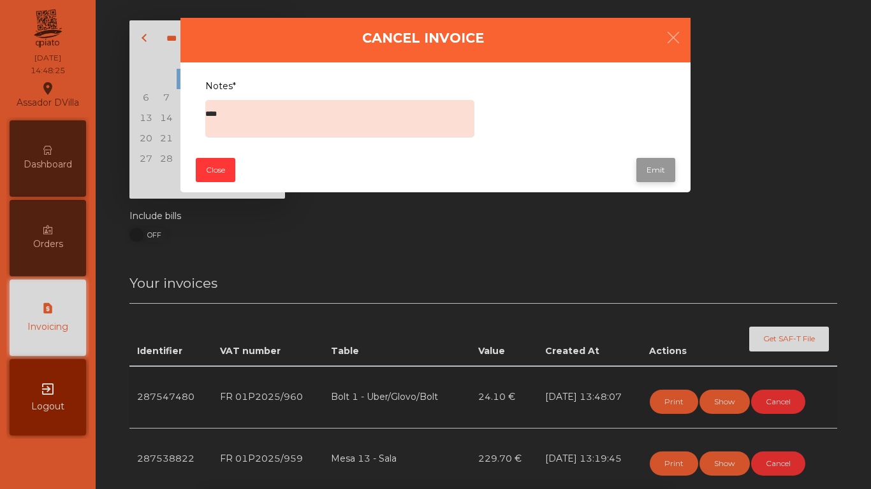
click at [648, 177] on button "Emit" at bounding box center [655, 170] width 39 height 24
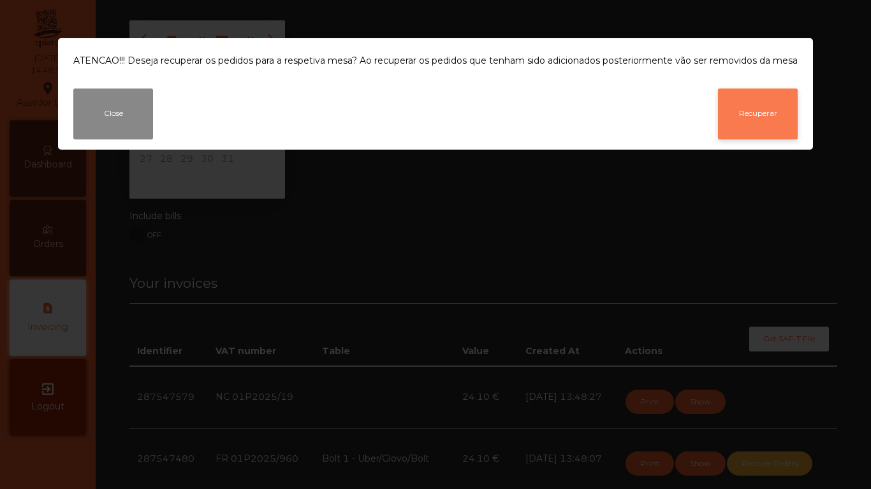
click at [753, 115] on button "Recuperar" at bounding box center [758, 114] width 80 height 51
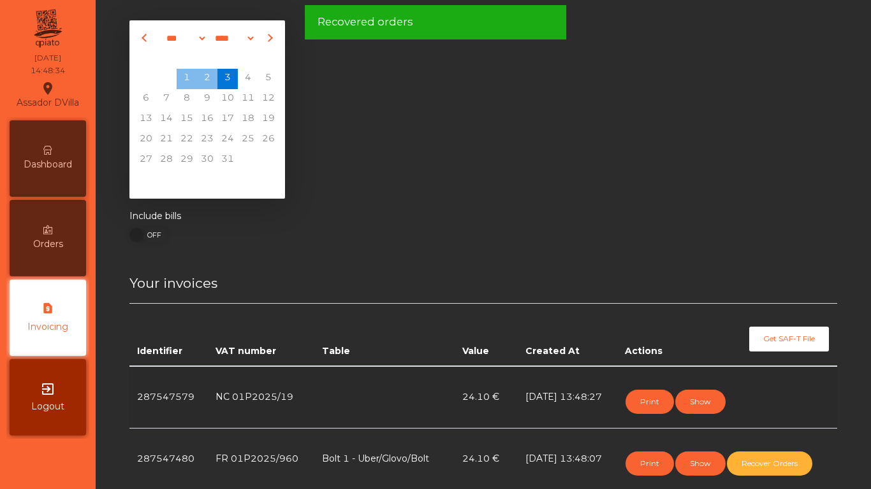
click at [47, 151] on icon at bounding box center [47, 150] width 9 height 9
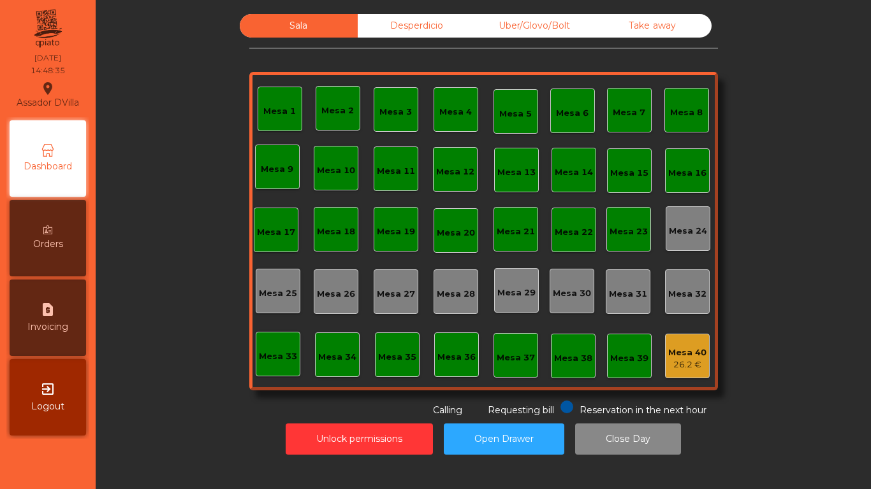
click at [567, 33] on div "Uber/Glovo/Bolt" at bounding box center [534, 26] width 118 height 24
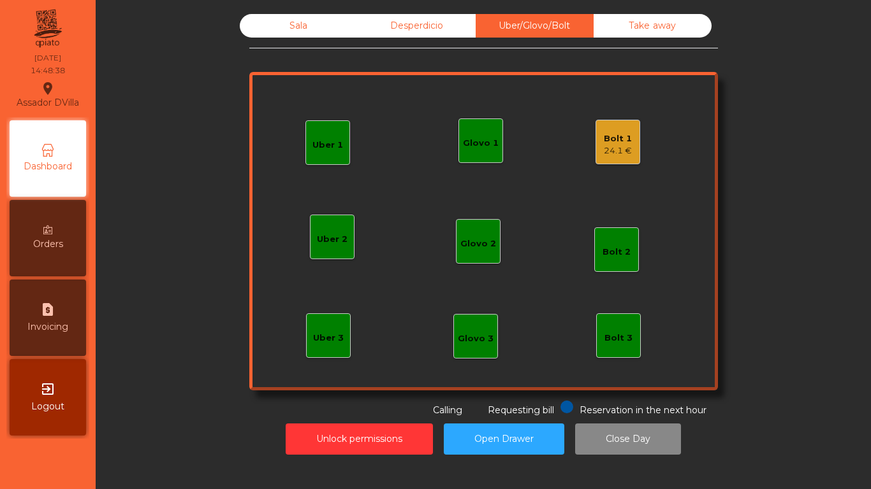
click at [595, 144] on div "Bolt 1 24.1 €" at bounding box center [617, 142] width 45 height 45
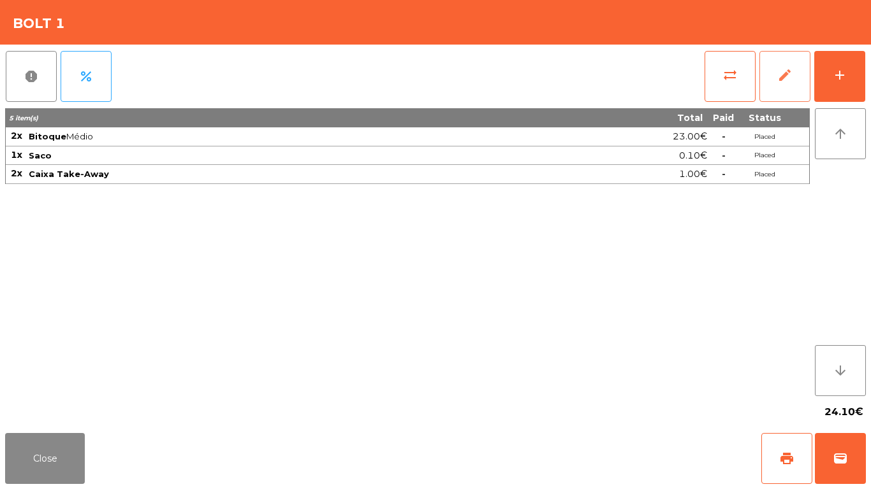
click at [774, 75] on button "edit" at bounding box center [784, 76] width 51 height 51
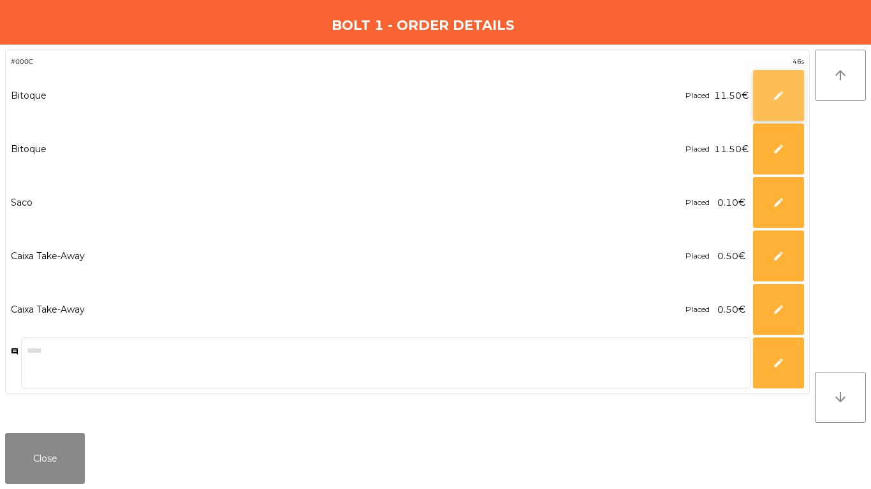
click at [799, 110] on button "edit" at bounding box center [778, 95] width 51 height 51
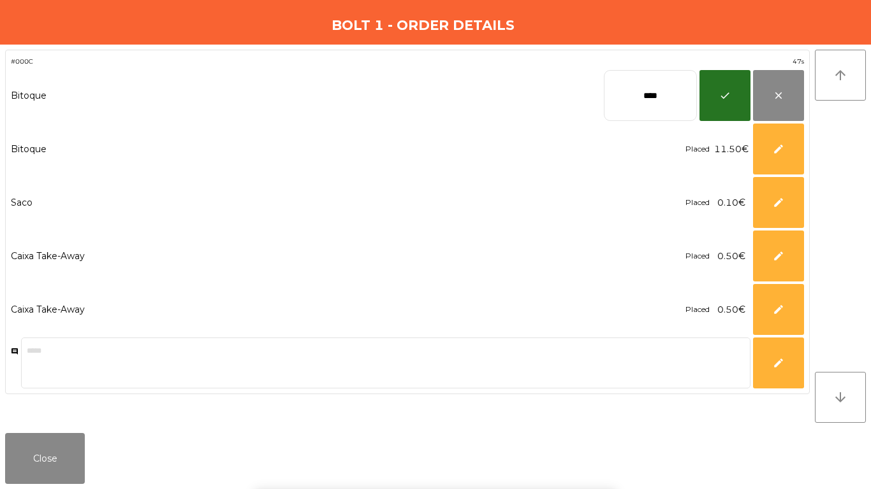
click at [627, 99] on input "****" at bounding box center [650, 95] width 93 height 51
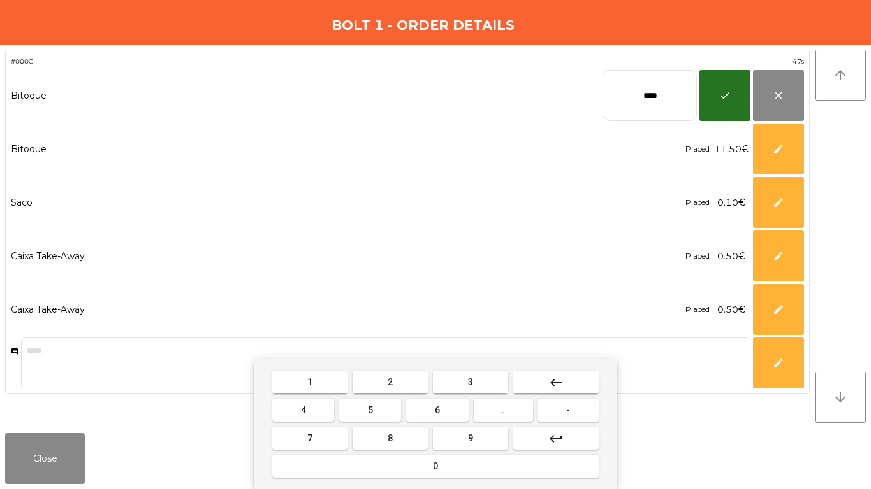
click at [627, 99] on input "****" at bounding box center [650, 95] width 93 height 51
type input "*****"
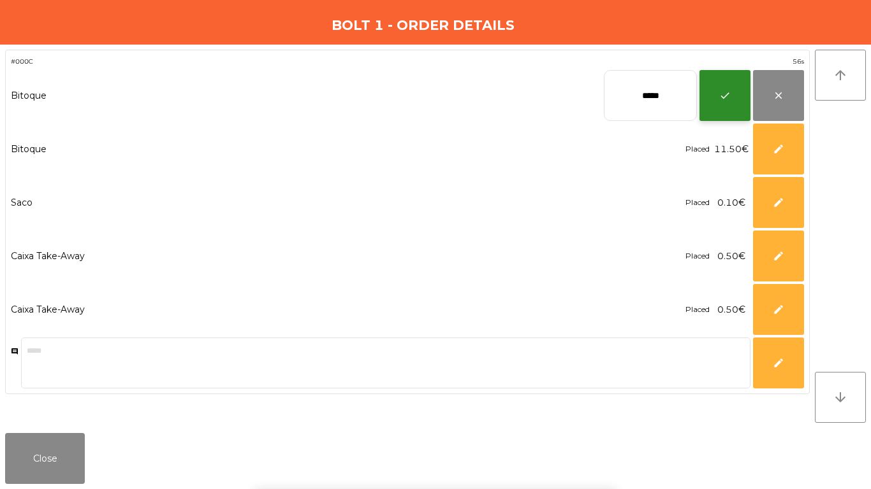
click at [707, 108] on button "check" at bounding box center [724, 95] width 51 height 51
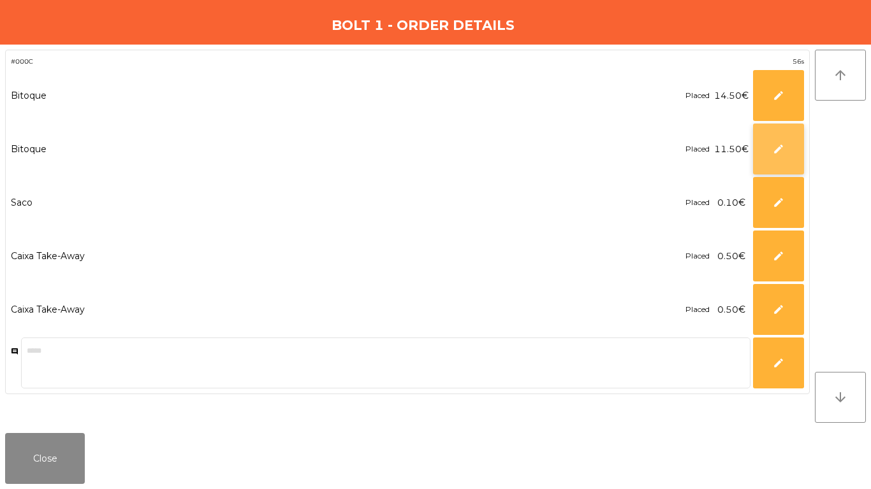
click at [778, 140] on button "edit" at bounding box center [778, 149] width 51 height 51
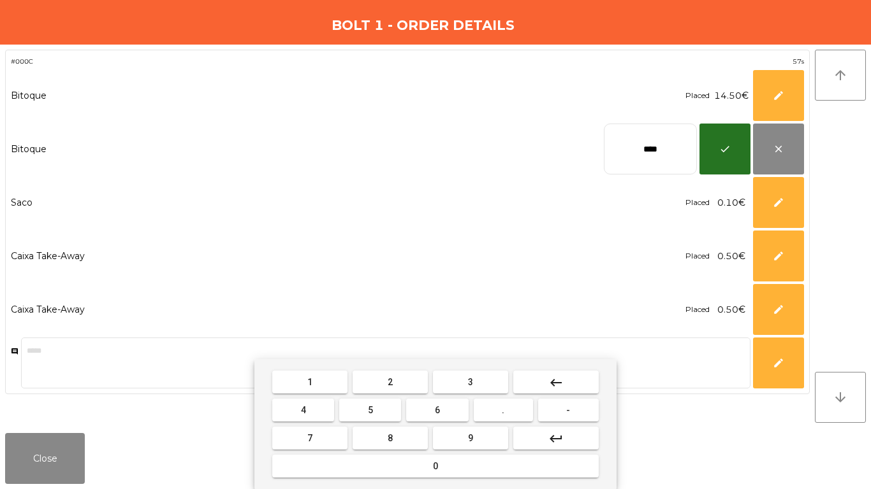
click at [654, 154] on input "****" at bounding box center [650, 149] width 93 height 51
click at [655, 154] on input "****" at bounding box center [650, 149] width 93 height 51
type input "*****"
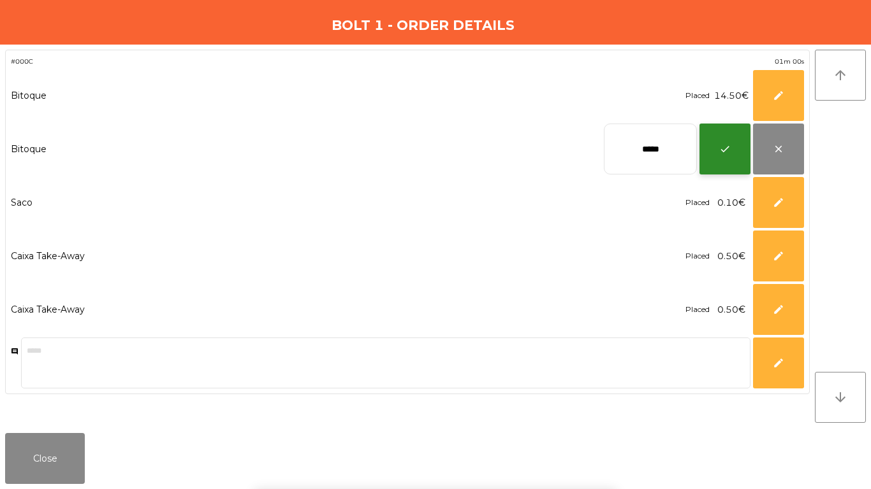
click at [708, 154] on button "check" at bounding box center [724, 149] width 51 height 51
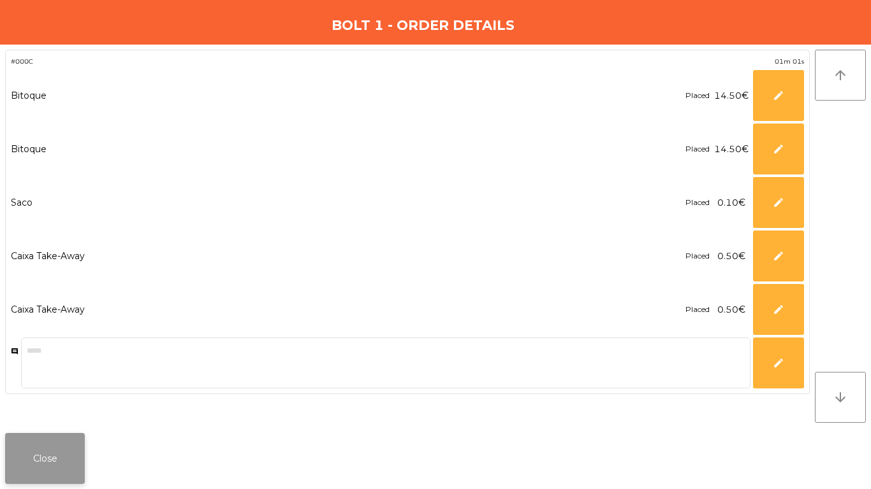
click at [52, 483] on div "Close" at bounding box center [435, 458] width 871 height 61
click at [54, 456] on button "Close" at bounding box center [45, 458] width 80 height 51
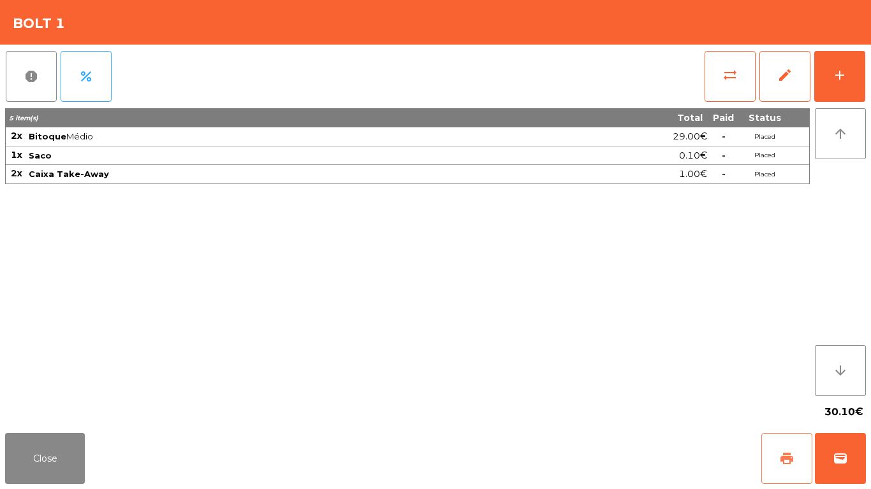
drag, startPoint x: 780, startPoint y: 466, endPoint x: 790, endPoint y: 465, distance: 10.2
click at [780, 465] on span "print" at bounding box center [786, 458] width 15 height 15
click at [836, 455] on span "wallet" at bounding box center [839, 458] width 15 height 15
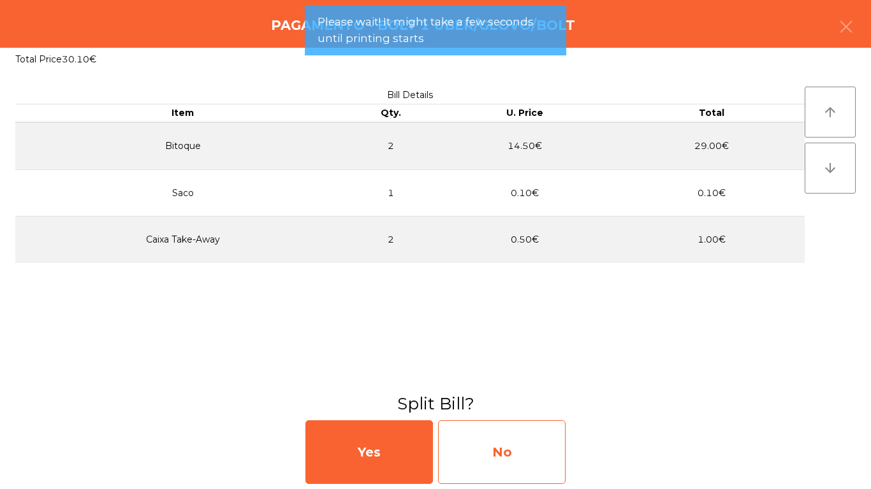
click at [563, 457] on div "No" at bounding box center [501, 453] width 127 height 64
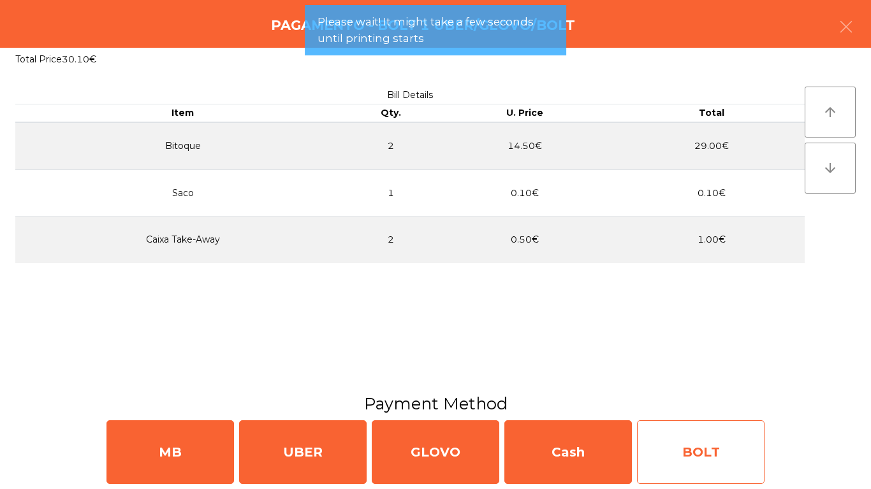
click at [693, 444] on div "BOLT" at bounding box center [700, 453] width 127 height 64
select select "**"
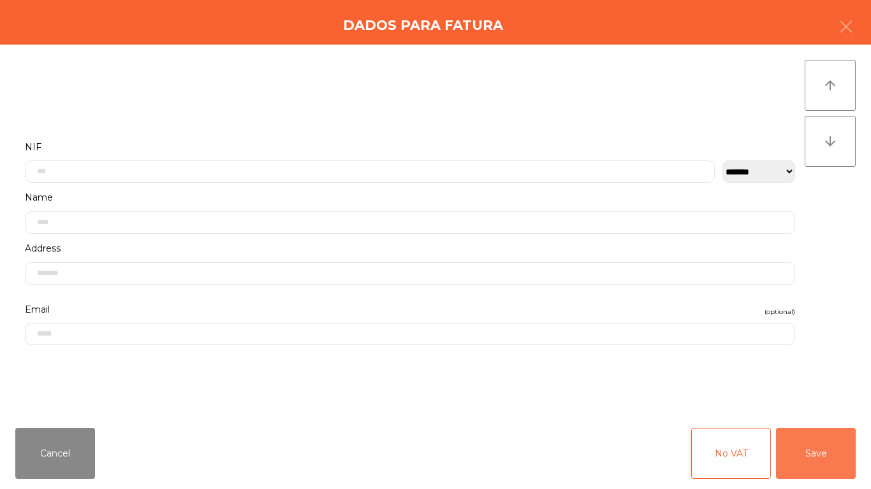
click at [828, 463] on button "Save" at bounding box center [816, 453] width 80 height 51
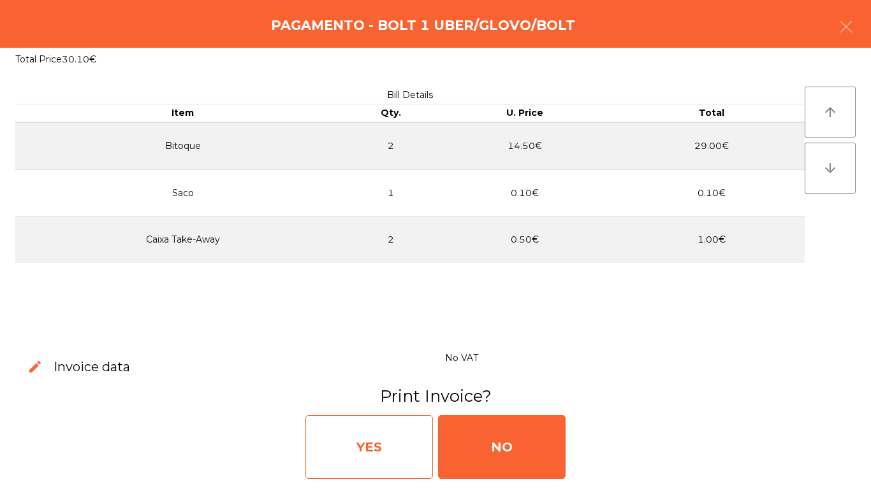
click at [326, 461] on div "YES" at bounding box center [368, 448] width 127 height 64
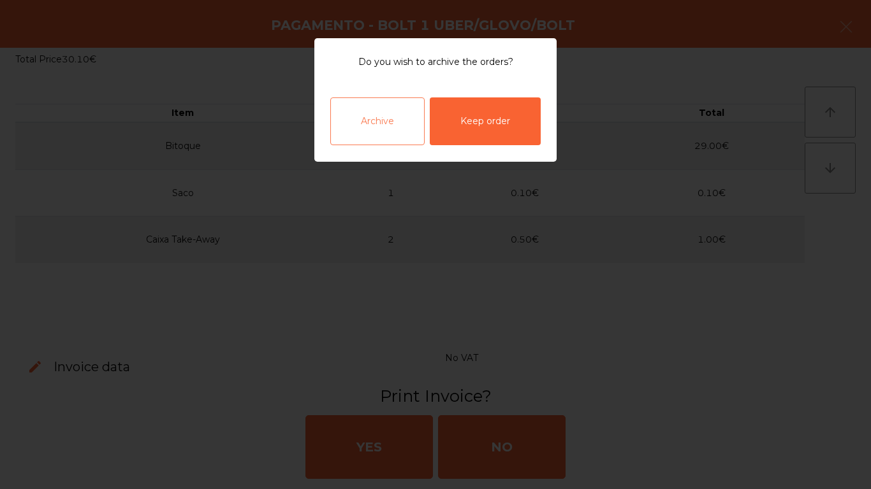
click at [386, 115] on div "Archive" at bounding box center [377, 122] width 94 height 48
